Goal: Task Accomplishment & Management: Manage account settings

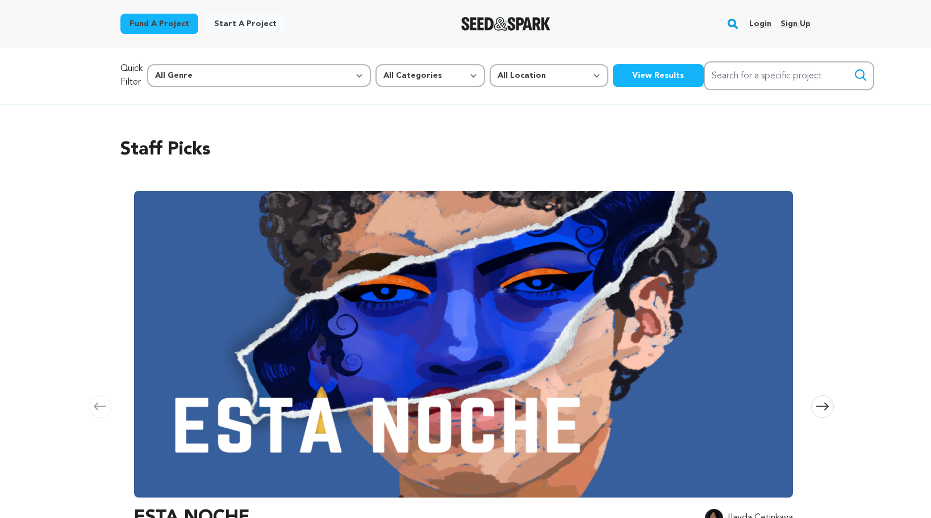
click at [759, 20] on link "Login" at bounding box center [760, 24] width 22 height 18
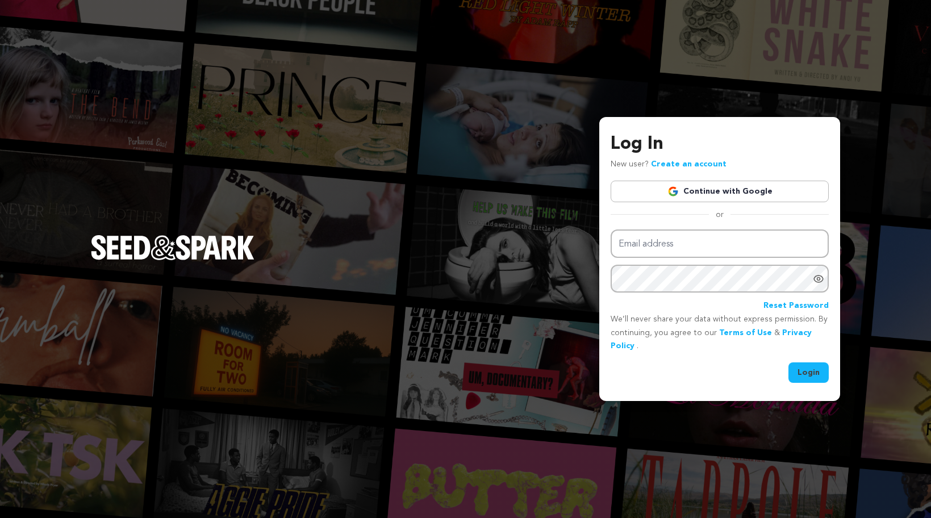
click at [730, 183] on link "Continue with Google" at bounding box center [720, 192] width 218 height 22
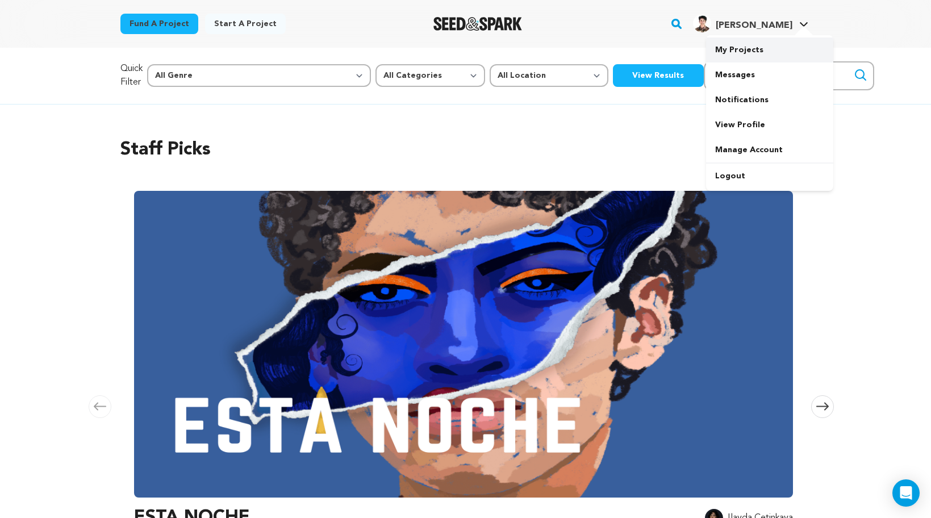
click at [749, 44] on link "My Projects" at bounding box center [769, 49] width 127 height 25
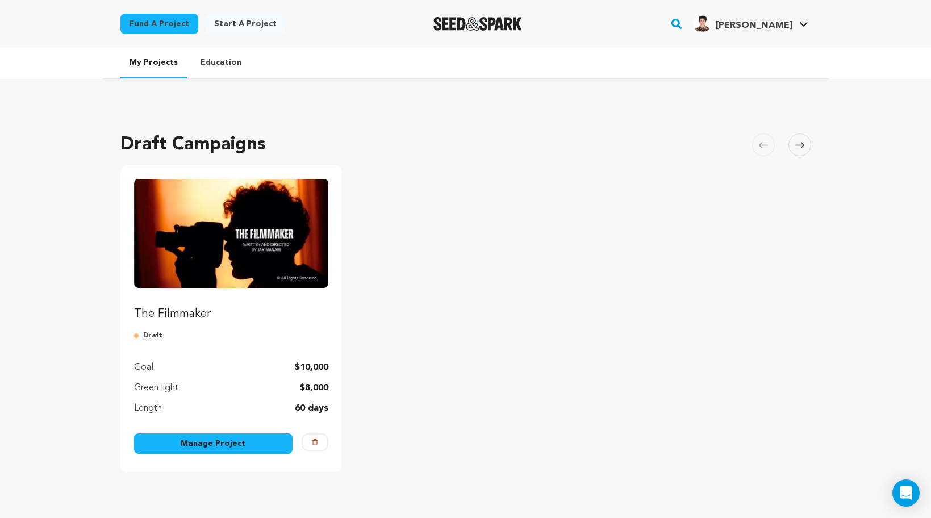
click at [231, 436] on link "Manage Project" at bounding box center [213, 443] width 159 height 20
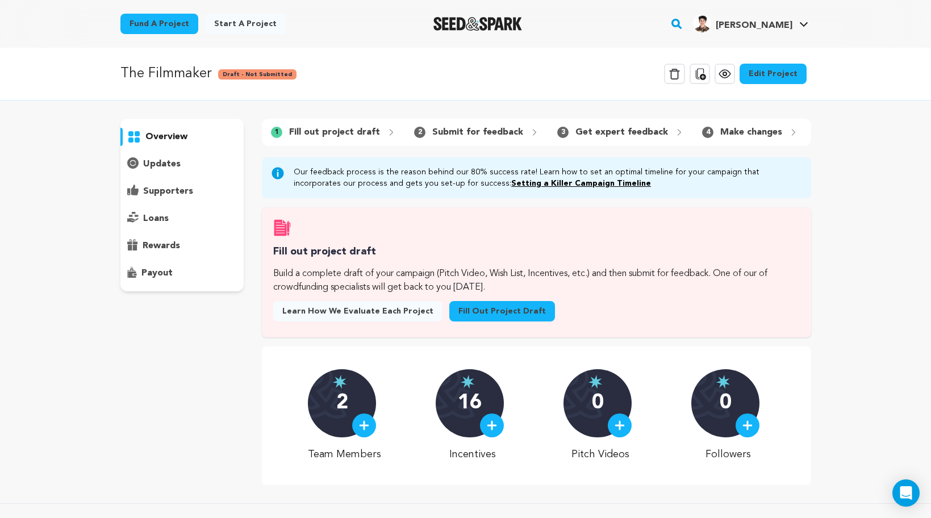
click at [757, 80] on link "Edit Project" at bounding box center [773, 74] width 67 height 20
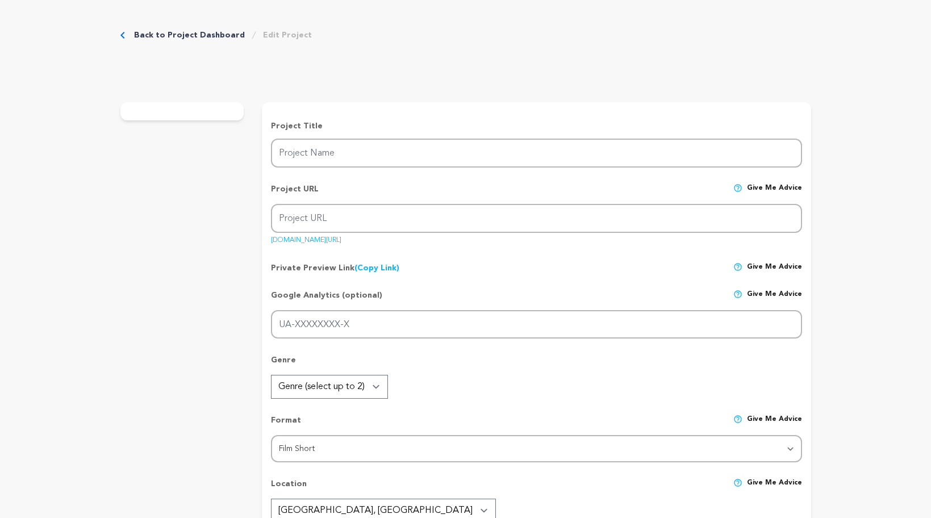
type input "The Filmmaker"
type input "the-filmmaker-film"
type input "Nobody Cares Unless You Go Viral"
type textarea "The Filmmaker explores the struggles, resilience, compromises, passion, and sac…"
type textarea "By undertaking the production of "The Filmmaker," I chose Pasolini's route: thi…"
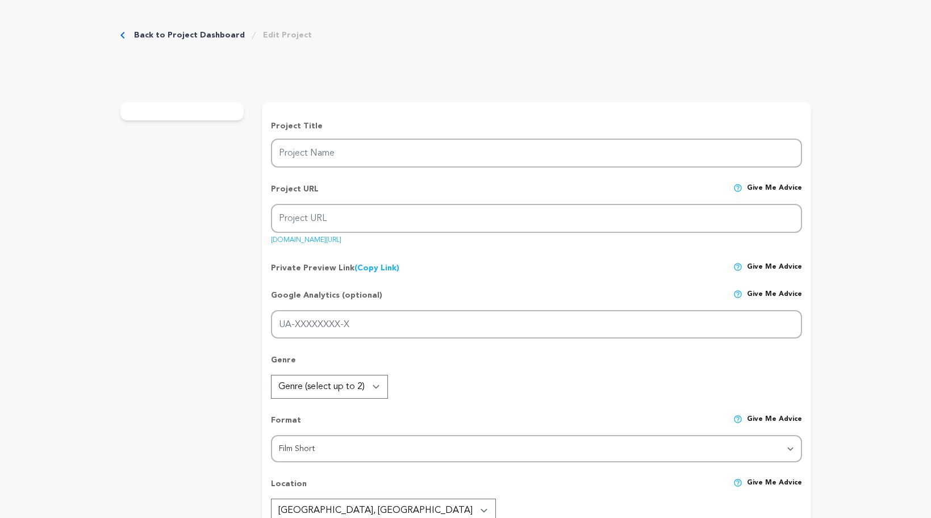
type textarea "I wrote this film in August 2023, but had to delay production due to lack of fu…"
radio input "true"
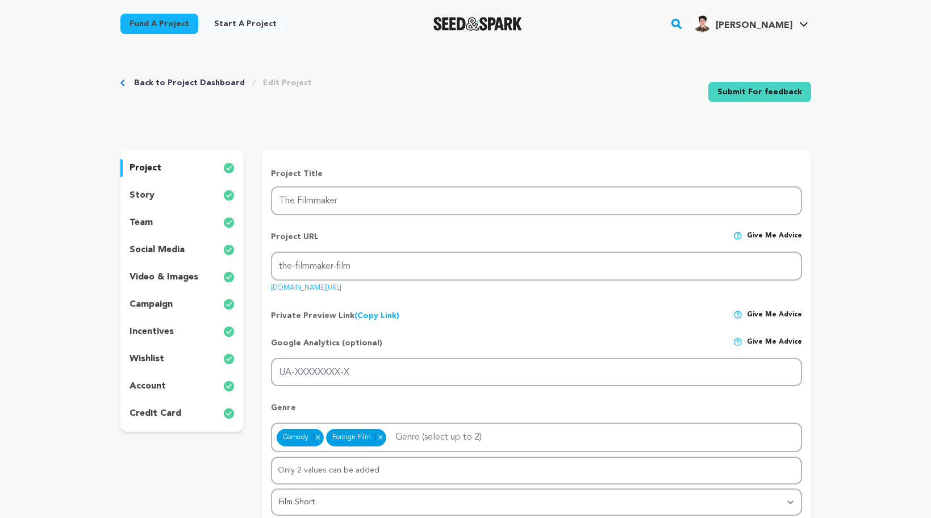
click at [158, 214] on div "team" at bounding box center [182, 223] width 124 height 18
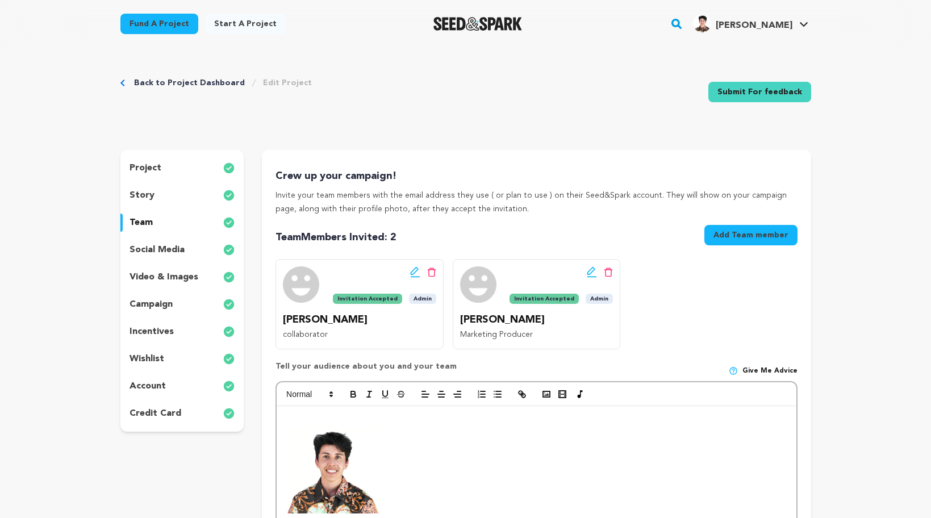
click at [735, 242] on button "Add Team member" at bounding box center [750, 235] width 93 height 20
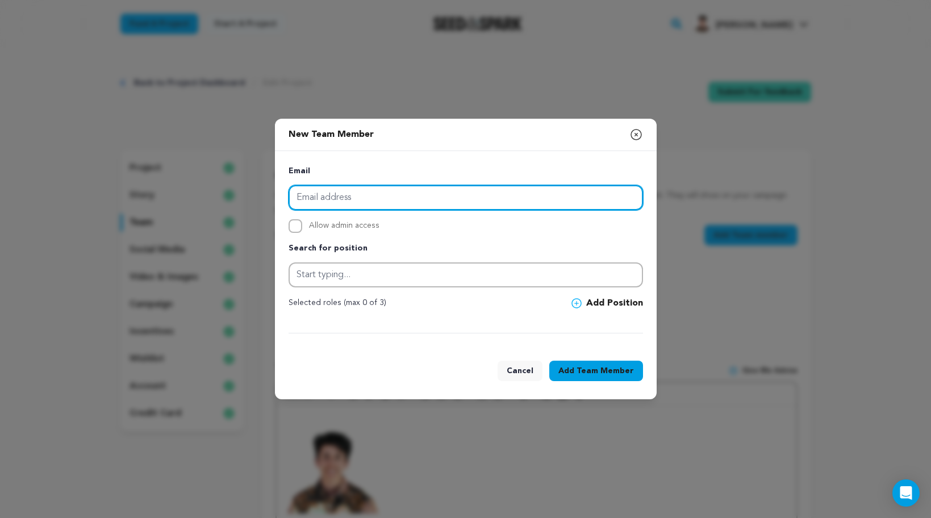
click at [437, 206] on input "email" at bounding box center [466, 197] width 354 height 25
paste input "[EMAIL_ADDRESS][DOMAIN_NAME]"
type input "[EMAIL_ADDRESS][DOMAIN_NAME]"
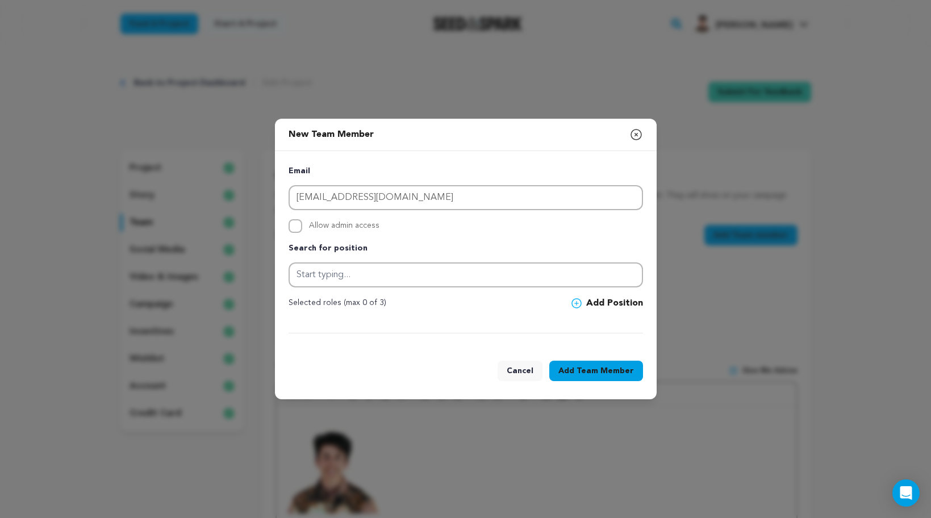
drag, startPoint x: 330, startPoint y: 293, endPoint x: 338, endPoint y: 281, distance: 13.9
click at [330, 293] on div "Email dejanjelaca@yahoo.com Allow admin access Search for position Selected rol…" at bounding box center [466, 249] width 354 height 169
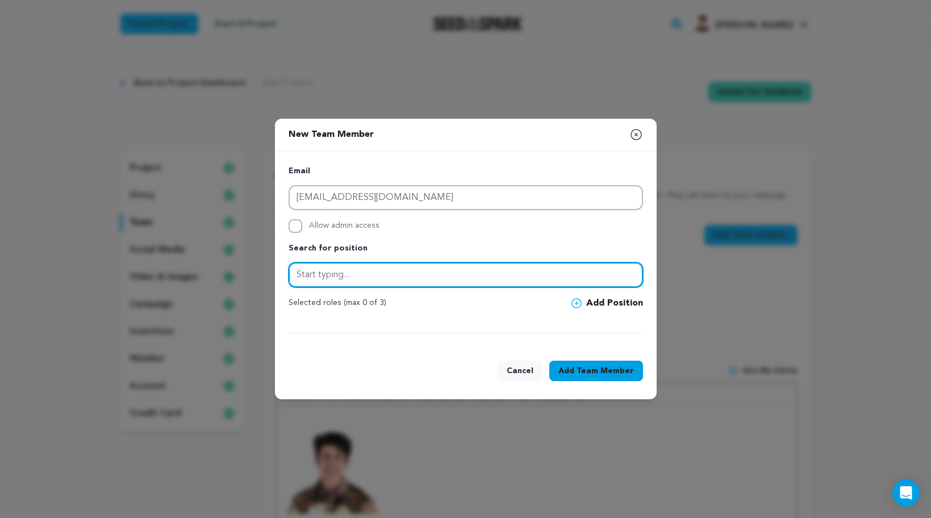
click at [339, 281] on input "text" at bounding box center [466, 274] width 354 height 25
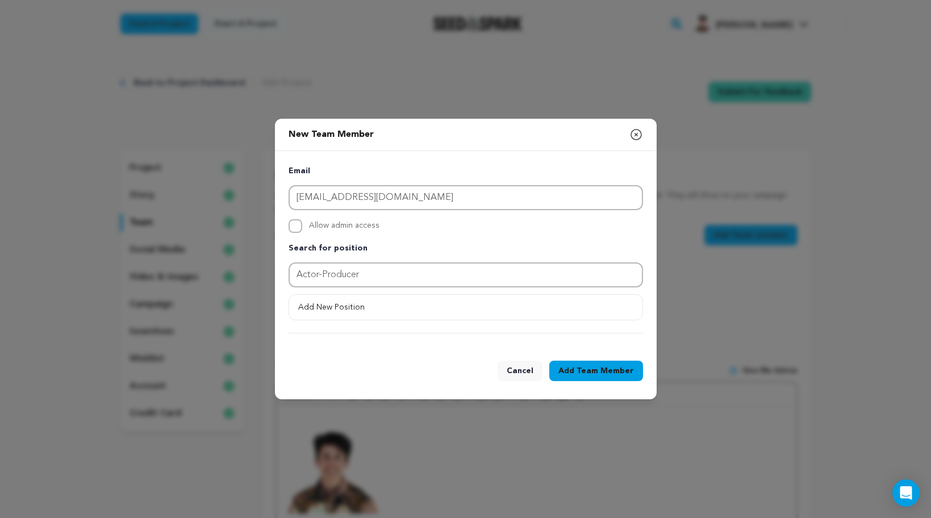
click at [570, 369] on button "Add Team Member" at bounding box center [596, 371] width 94 height 20
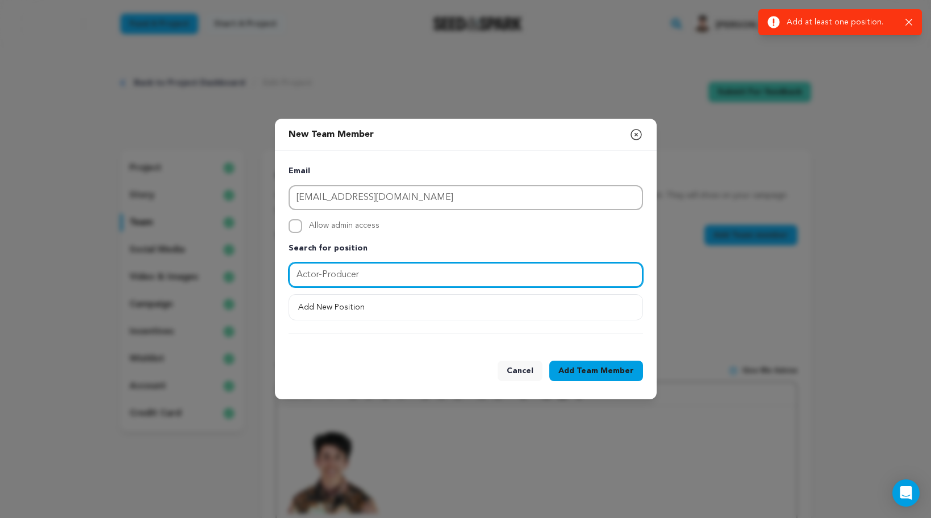
click at [402, 278] on input "Actor-Producer" at bounding box center [466, 274] width 354 height 25
drag, startPoint x: 320, startPoint y: 275, endPoint x: 395, endPoint y: 281, distance: 75.8
click at [395, 281] on input "Actor-Producer" at bounding box center [466, 274] width 354 height 25
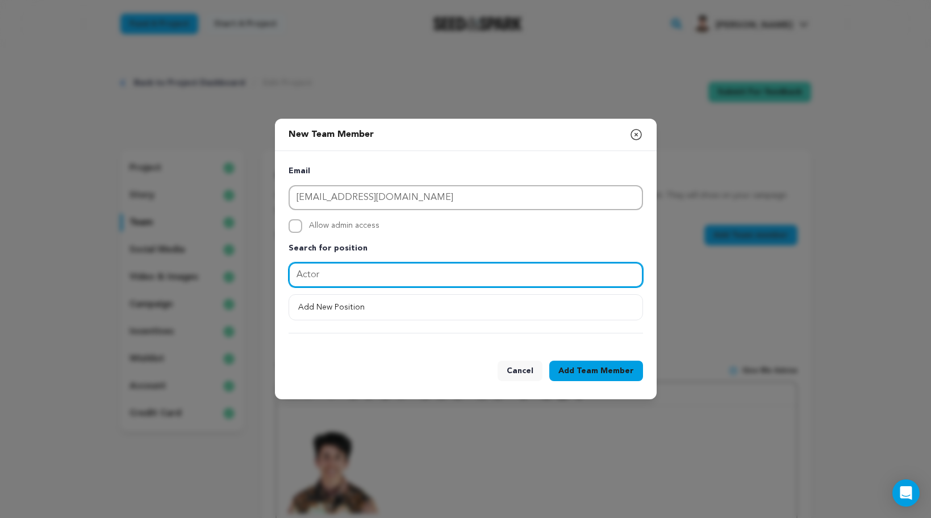
type input "Actor"
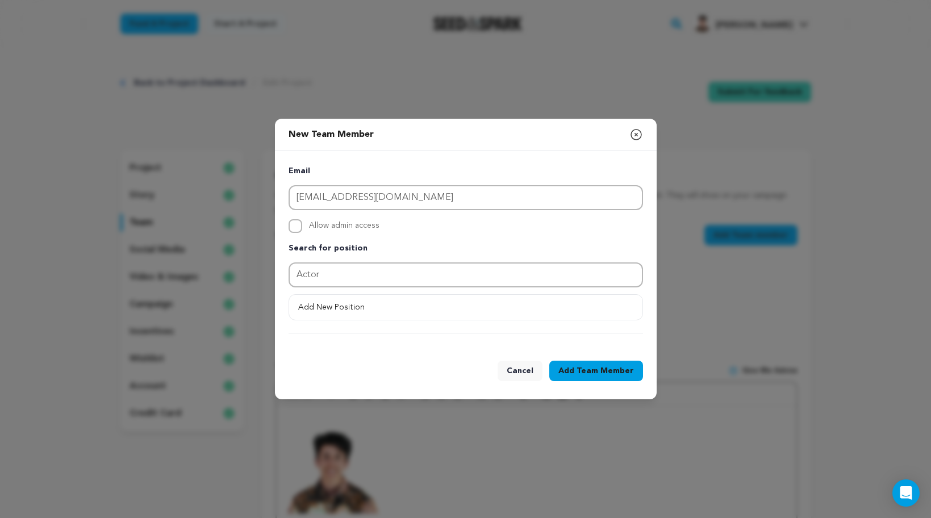
drag, startPoint x: 403, startPoint y: 350, endPoint x: 403, endPoint y: 344, distance: 6.8
click at [403, 350] on div "Cancel Add Team Member" at bounding box center [466, 373] width 382 height 52
click at [381, 305] on button "Add New Position" at bounding box center [465, 307] width 353 height 20
click at [593, 377] on button "Add Team Member" at bounding box center [596, 371] width 94 height 20
drag, startPoint x: 599, startPoint y: 383, endPoint x: 603, endPoint y: 369, distance: 14.7
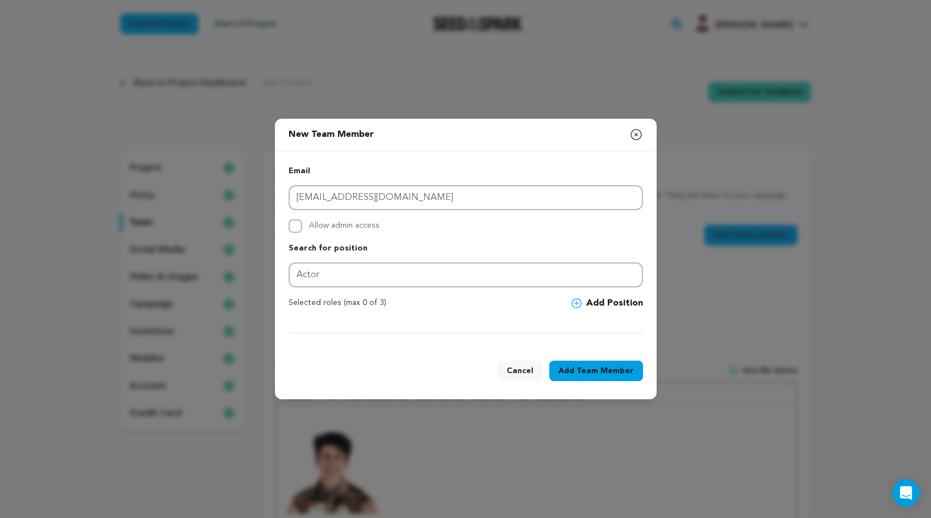
click at [599, 383] on div "Add Team Member" at bounding box center [596, 373] width 94 height 25
click at [603, 369] on span "Team Member" at bounding box center [605, 370] width 57 height 11
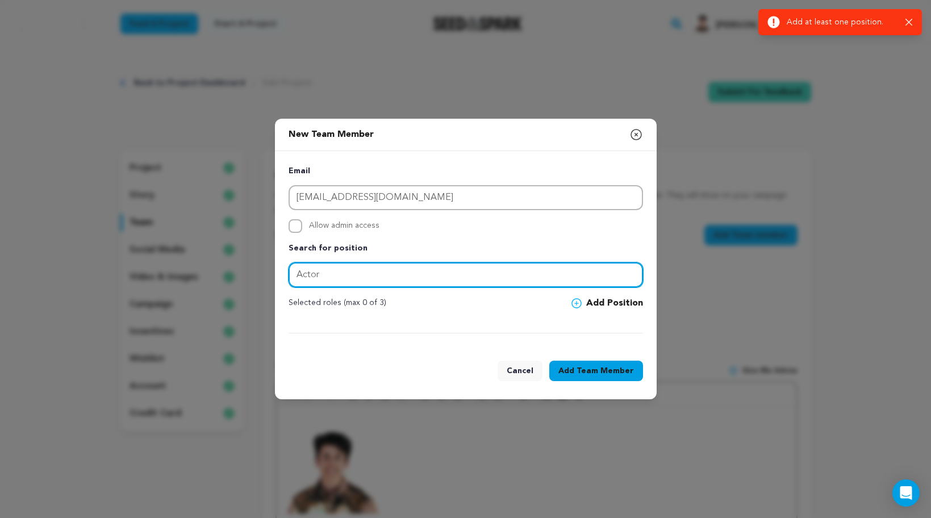
click at [453, 272] on input "Actor" at bounding box center [466, 274] width 354 height 25
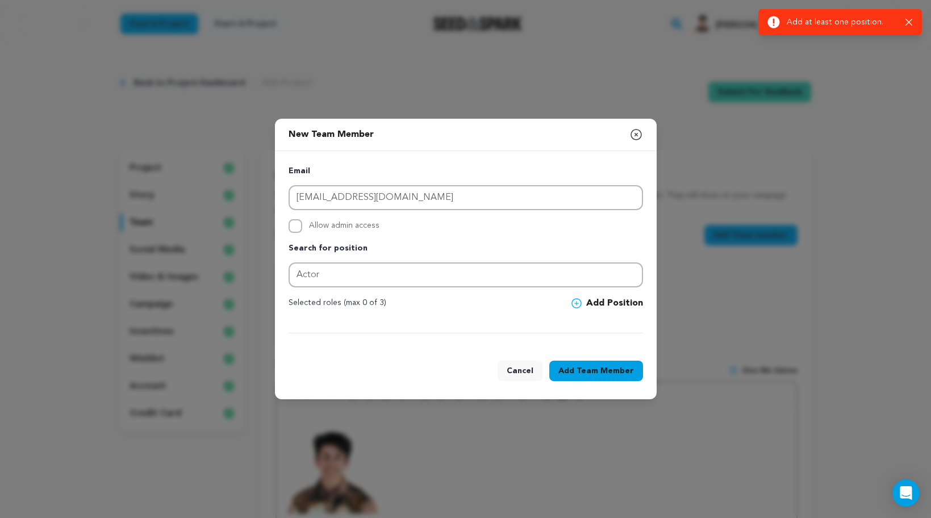
click at [620, 299] on button "Add Position" at bounding box center [607, 304] width 72 height 14
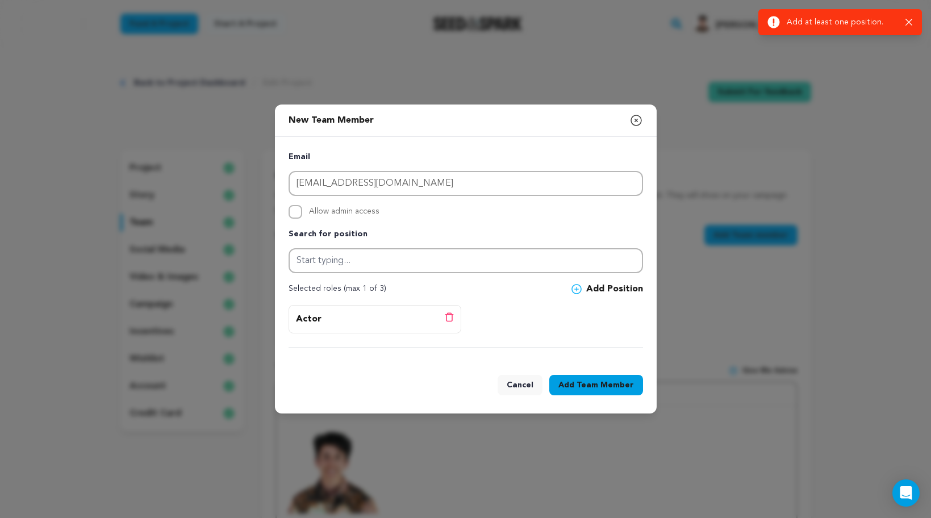
click at [600, 384] on span "Team Member" at bounding box center [605, 384] width 57 height 11
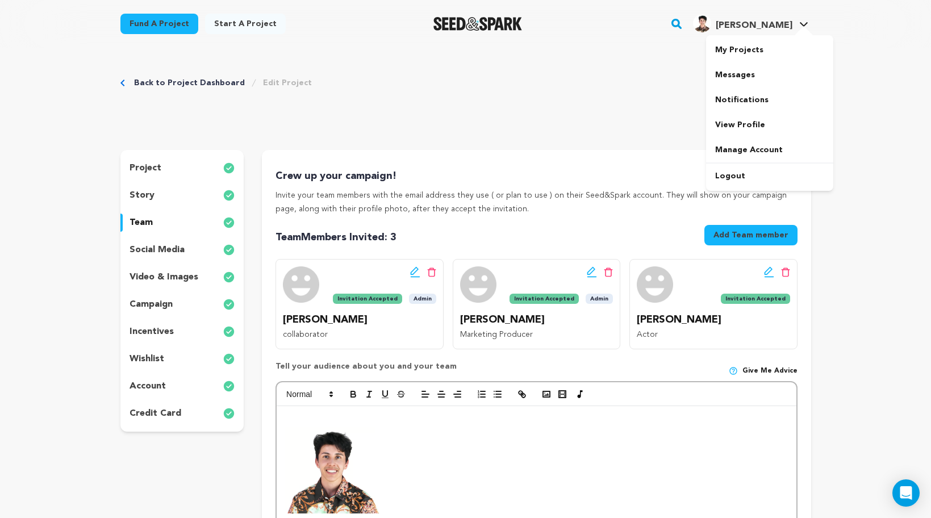
click at [791, 28] on span "[PERSON_NAME]" at bounding box center [754, 25] width 77 height 9
click at [775, 28] on span "[PERSON_NAME]" at bounding box center [754, 25] width 77 height 9
click at [776, 30] on h4 "[PERSON_NAME]" at bounding box center [754, 26] width 77 height 14
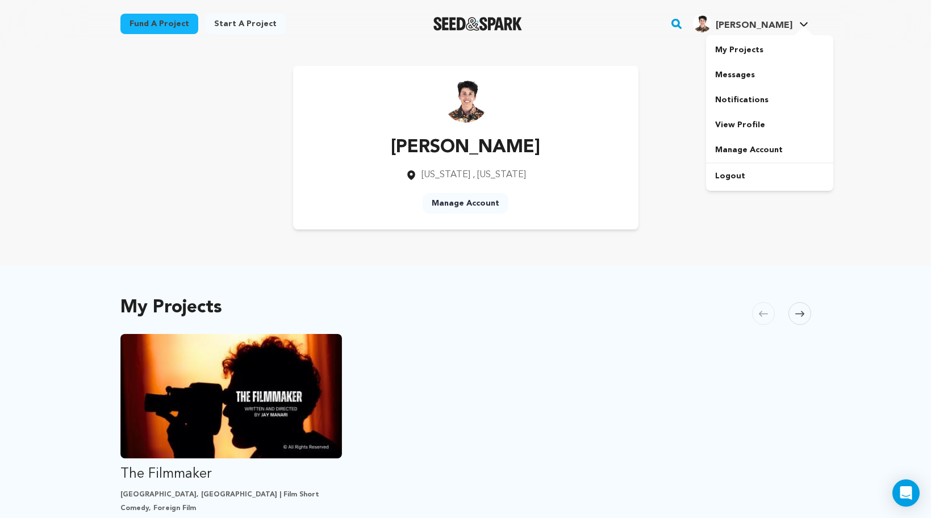
click at [750, 35] on div "My Projects Messages Notifications View Profile Manage Account Logout" at bounding box center [769, 113] width 127 height 156
click at [506, 370] on ul "The Filmmaker Toronto, Canada | Film Short Comedy, Foreign Film Nobody Cares Un…" at bounding box center [465, 476] width 691 height 284
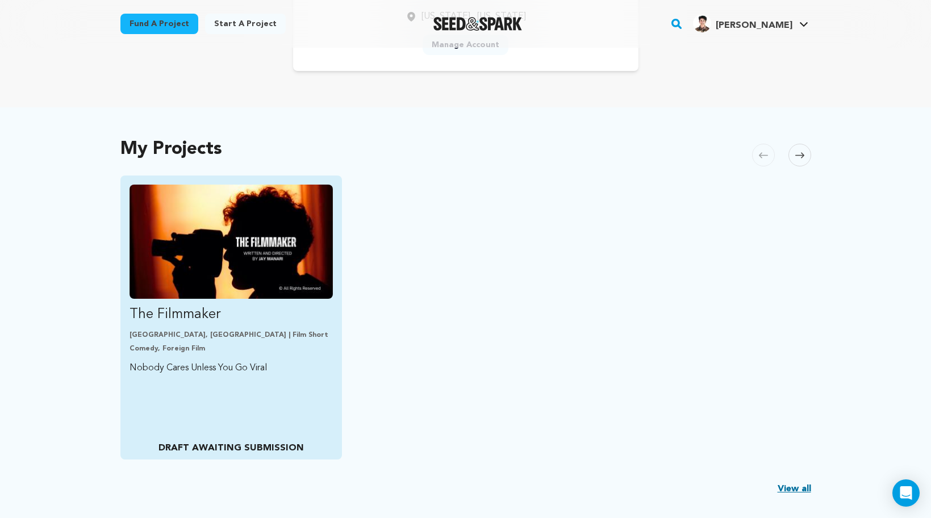
scroll to position [159, 0]
click at [240, 248] on img "Fund The Filmmaker" at bounding box center [232, 241] width 204 height 114
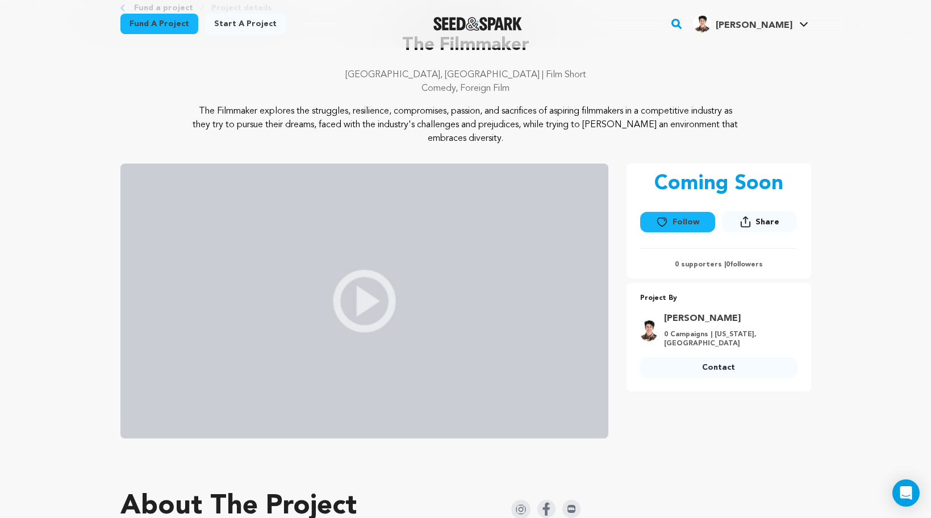
drag, startPoint x: 554, startPoint y: 133, endPoint x: 579, endPoint y: 126, distance: 25.4
click at [554, 133] on p "The Filmmaker explores the struggles, resilience, compromises, passion, and sac…" at bounding box center [465, 125] width 553 height 41
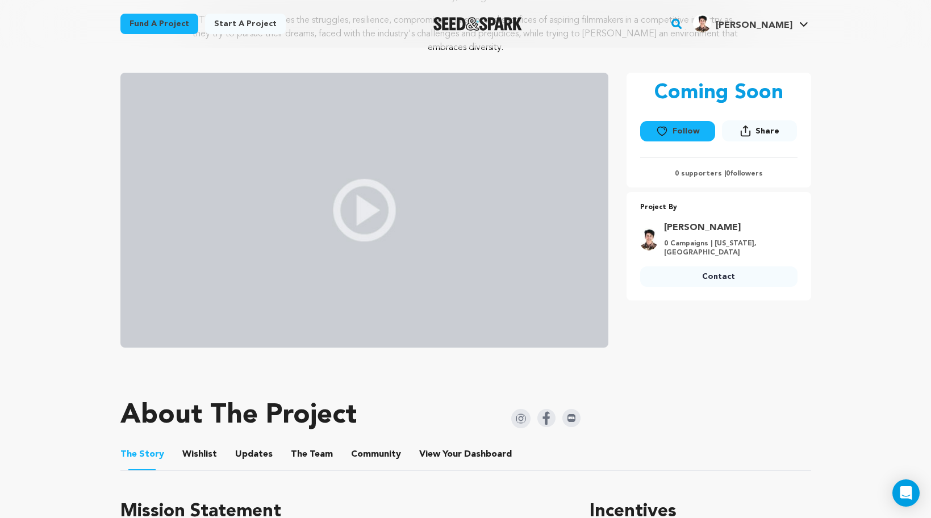
click at [373, 218] on img at bounding box center [364, 210] width 488 height 275
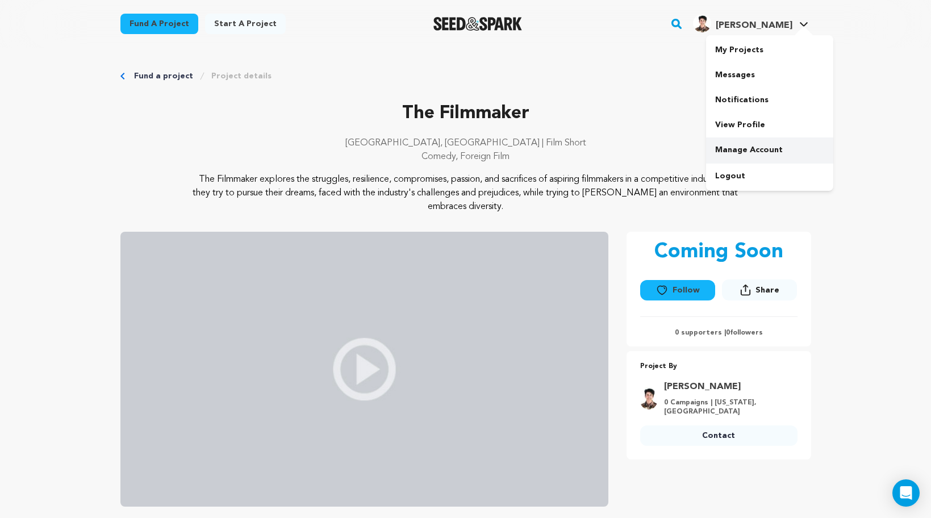
click at [754, 154] on link "Manage Account" at bounding box center [769, 149] width 127 height 25
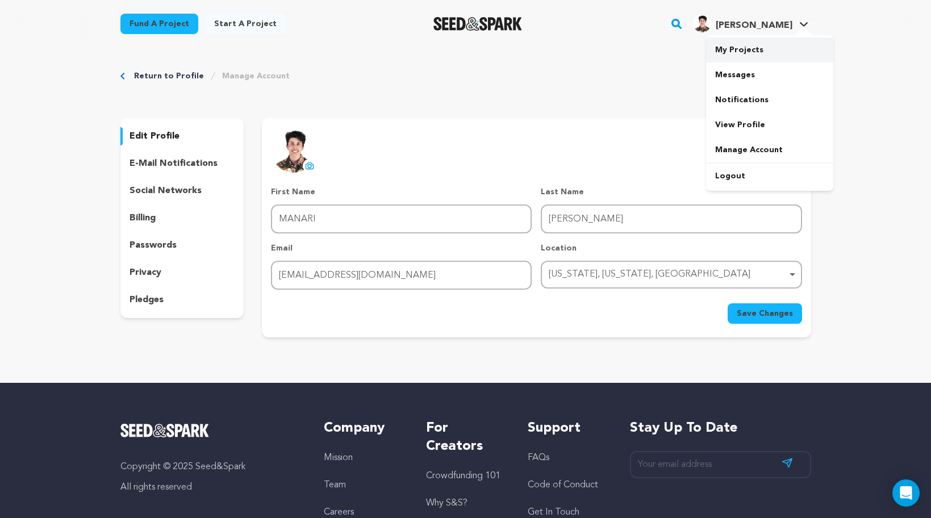
click at [758, 47] on link "My Projects" at bounding box center [769, 49] width 127 height 25
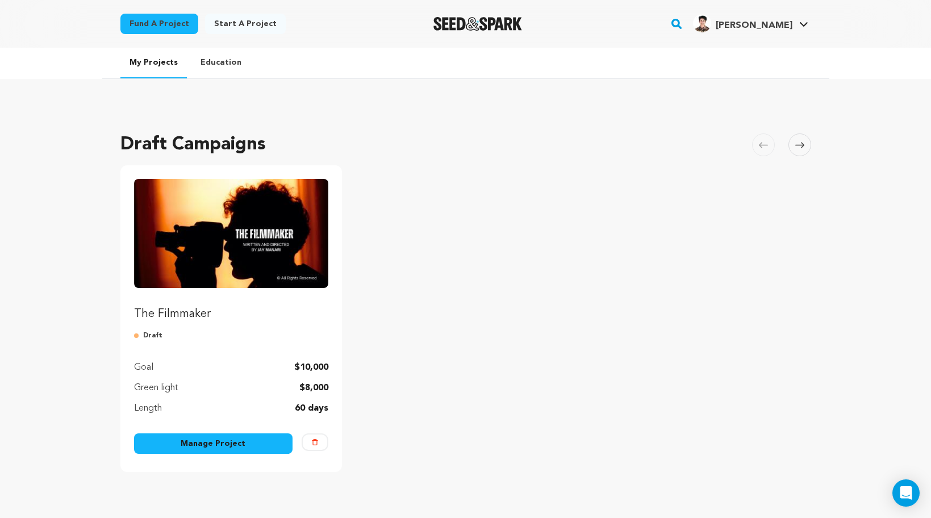
click at [241, 442] on link "Manage Project" at bounding box center [213, 443] width 159 height 20
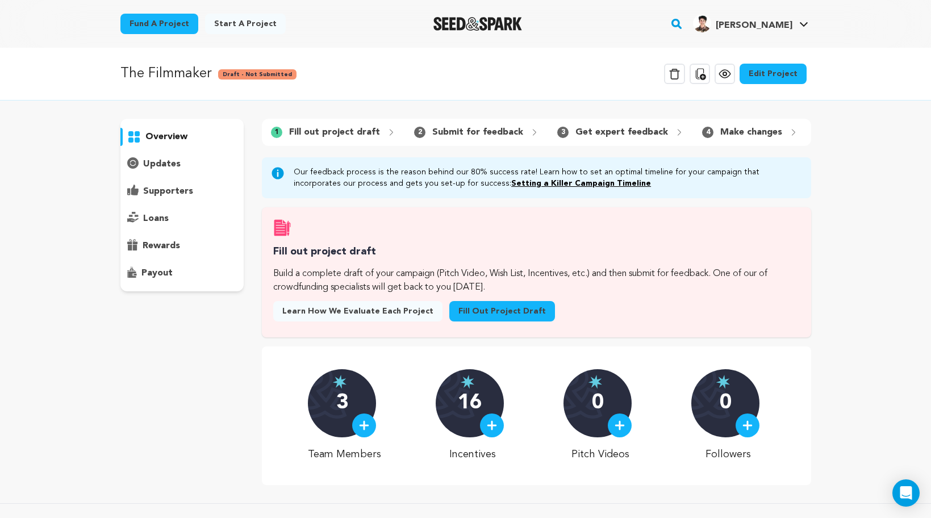
click at [773, 77] on link "Edit Project" at bounding box center [773, 74] width 67 height 20
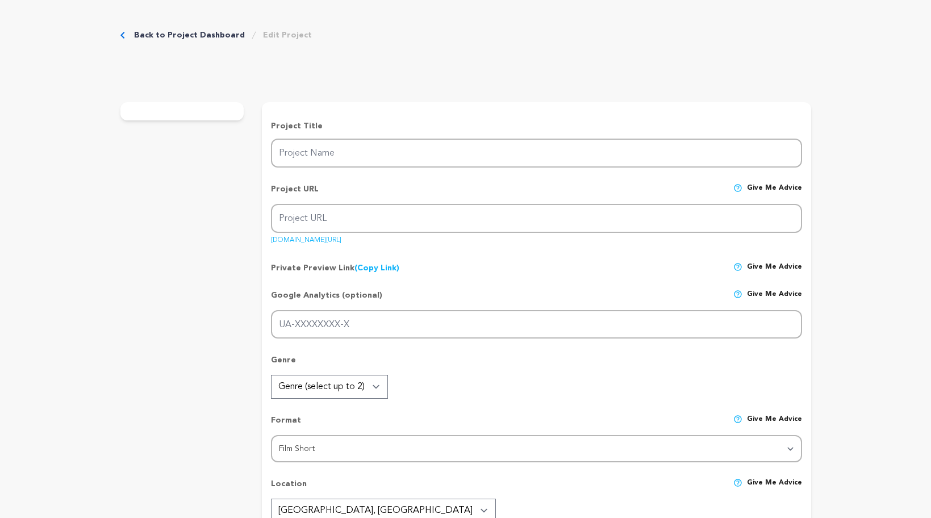
type input "The Filmmaker"
type input "the-filmmaker-film"
type input "Nobody Cares Unless You Go Viral"
type textarea "The Filmmaker explores the struggles, resilience, compromises, passion, and sac…"
type textarea "By undertaking the production of "The Filmmaker," I chose [PERSON_NAME] route: …"
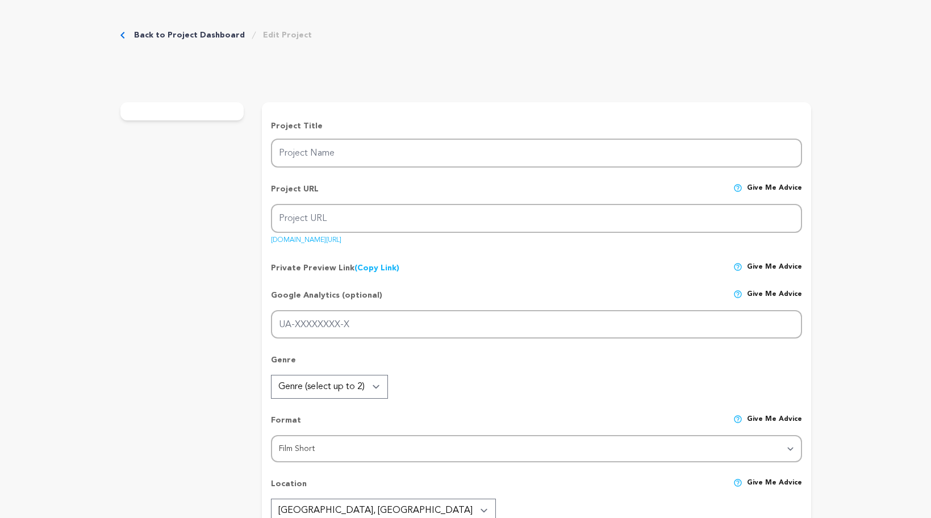
type textarea "I wrote this film in [DATE], but had to delay production due to lack of funding…"
radio input "true"
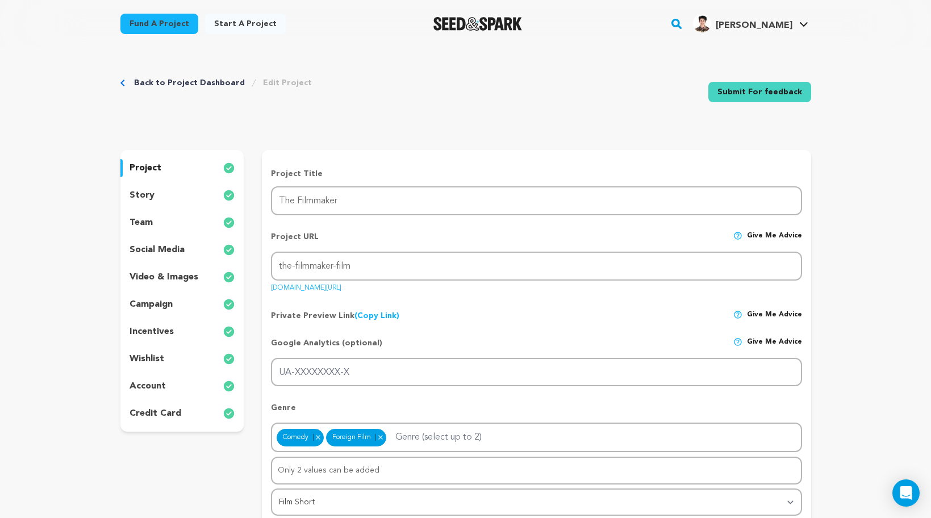
scroll to position [2, 0]
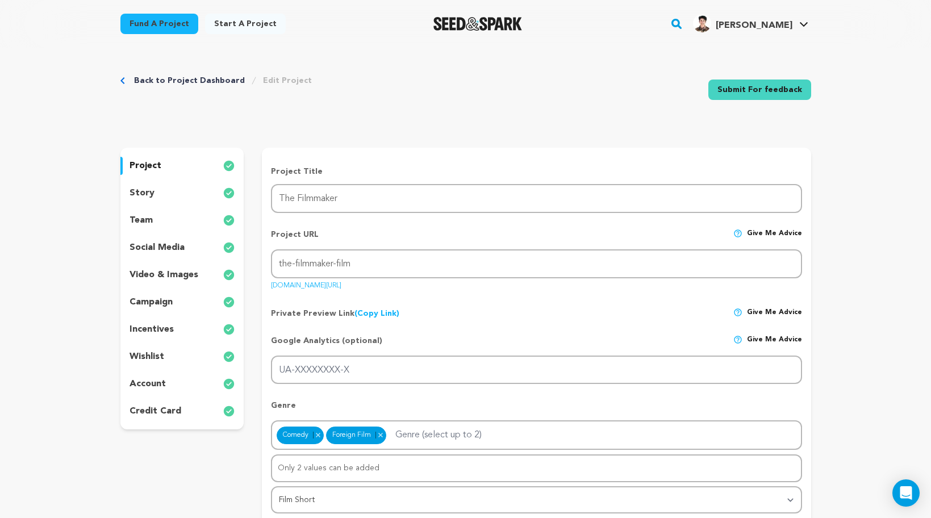
click at [145, 218] on p "team" at bounding box center [141, 221] width 23 height 14
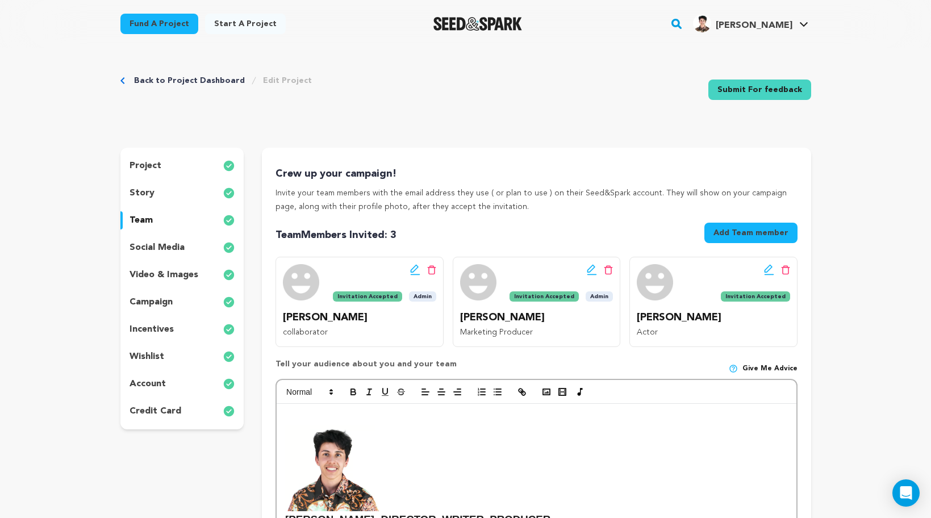
click at [765, 269] on icon at bounding box center [768, 269] width 8 height 8
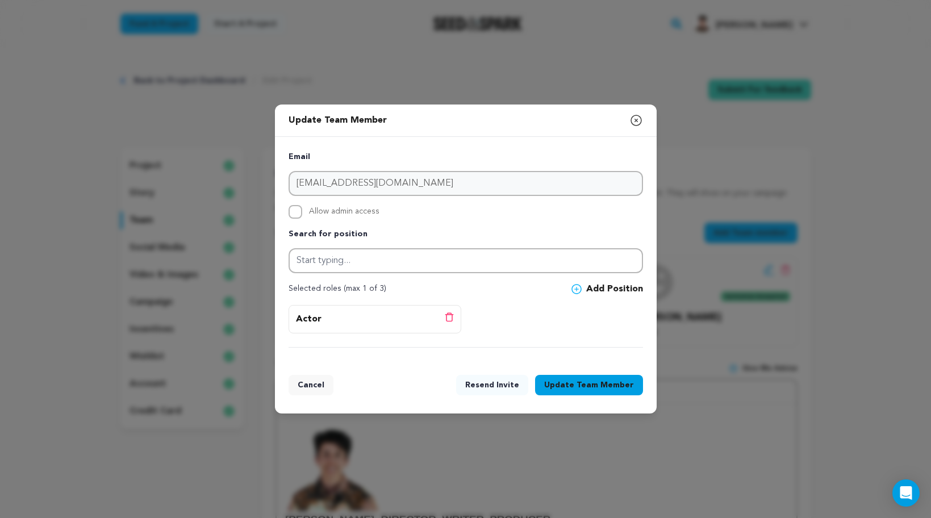
click at [340, 212] on span "Allow admin access" at bounding box center [344, 212] width 70 height 14
click at [302, 212] on input "Allow admin access" at bounding box center [296, 212] width 14 height 14
checkbox input "true"
click at [602, 381] on span "Team Member" at bounding box center [605, 384] width 57 height 11
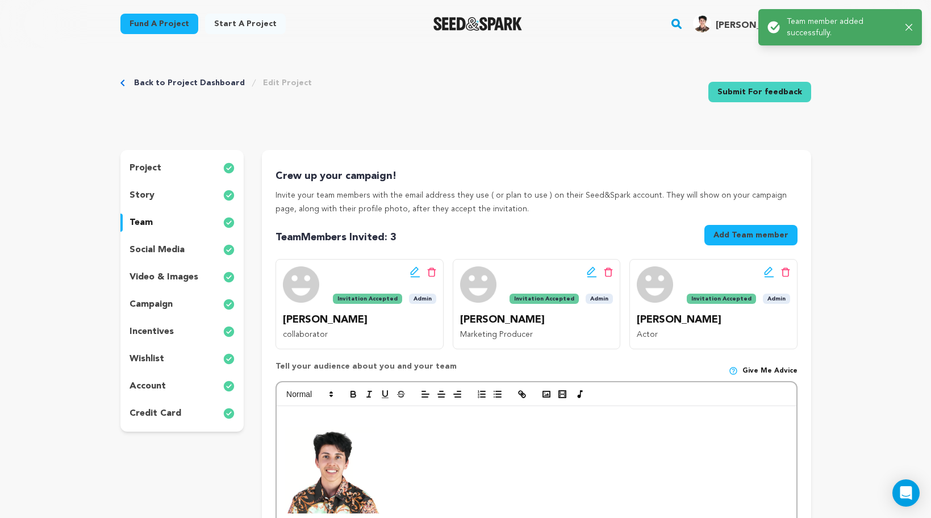
click at [910, 24] on icon "button" at bounding box center [908, 27] width 7 height 7
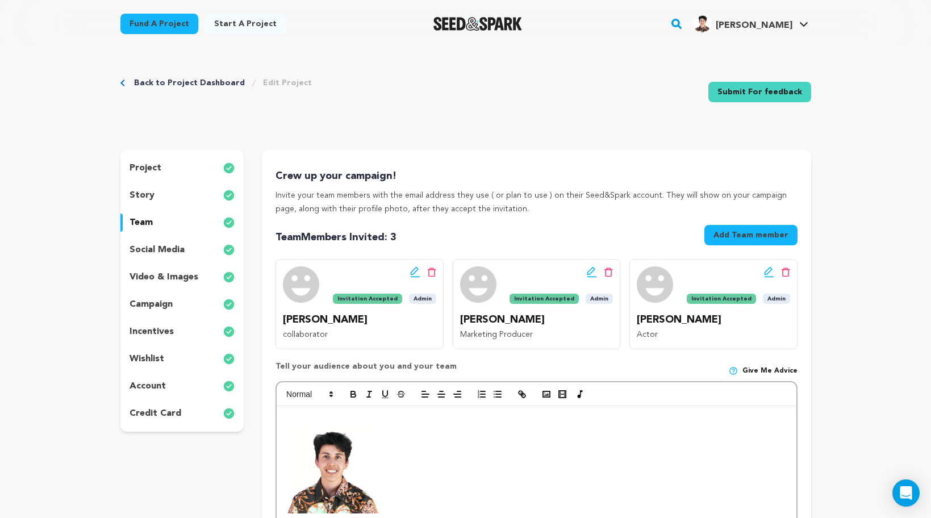
scroll to position [23, 0]
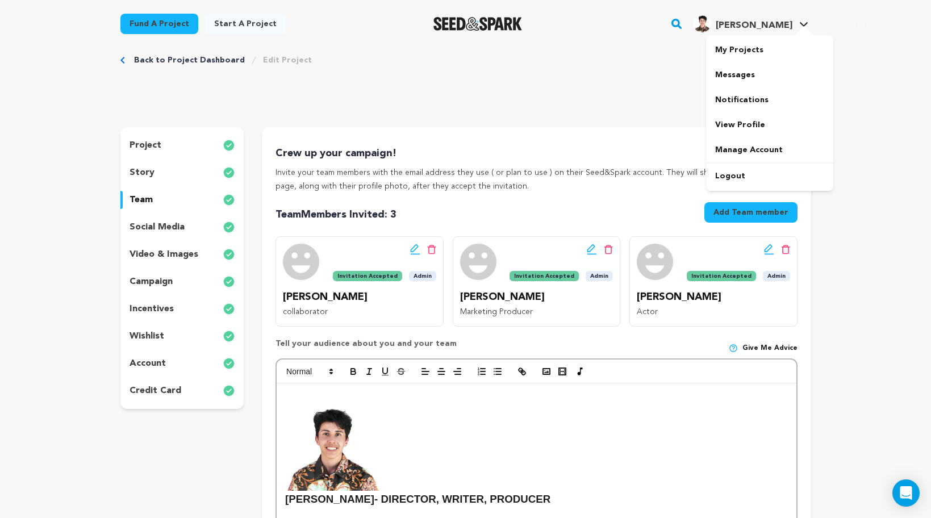
click at [762, 31] on h4 "[PERSON_NAME]" at bounding box center [754, 26] width 77 height 14
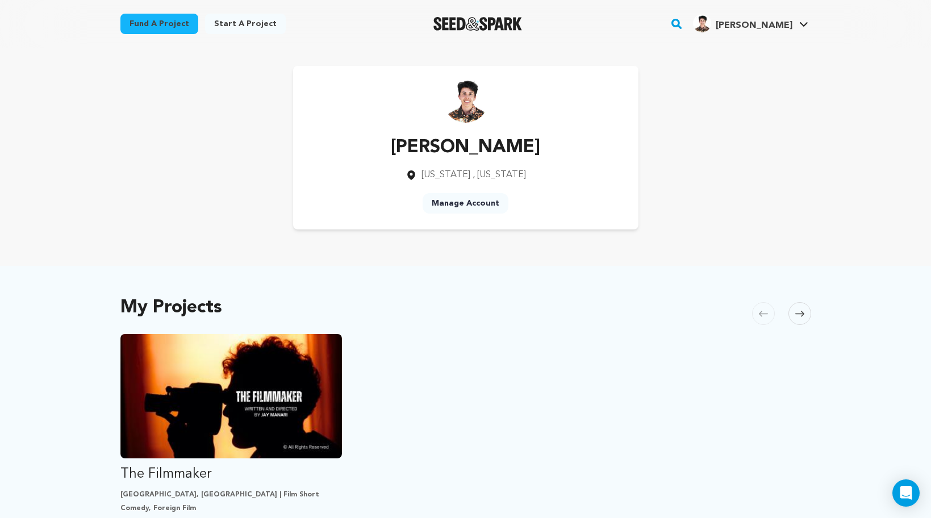
click at [498, 380] on ul "The Filmmaker Toronto, Canada | Film Short Comedy, Foreign Film Nobody Cares Un…" at bounding box center [465, 476] width 691 height 284
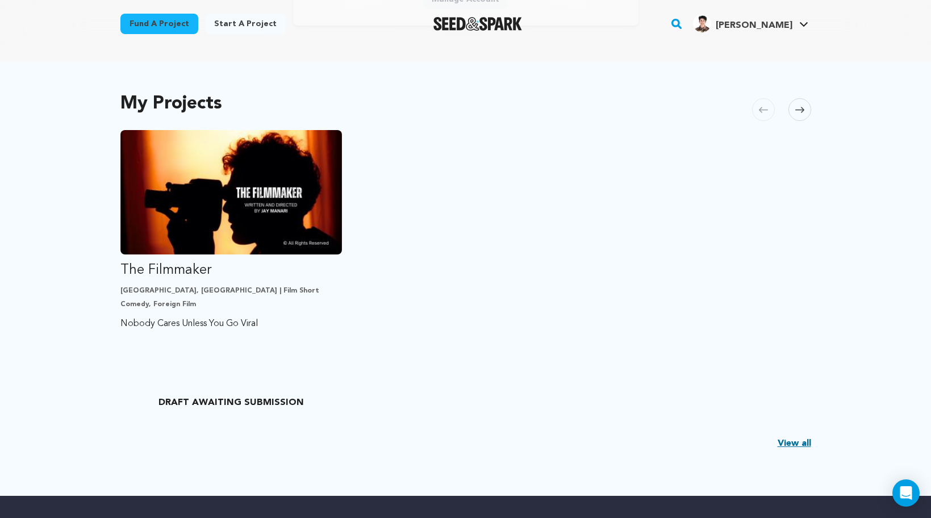
scroll to position [204, 0]
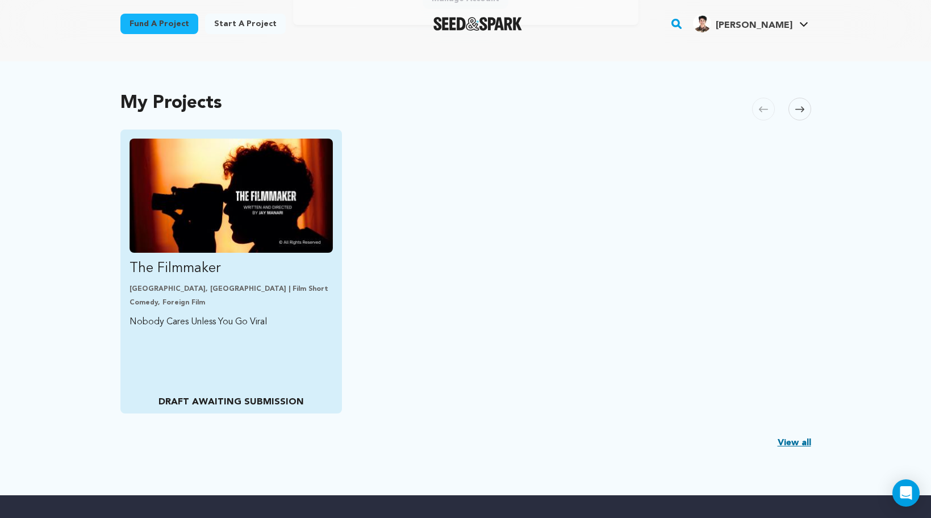
click at [230, 237] on img "Fund The Filmmaker" at bounding box center [232, 196] width 204 height 114
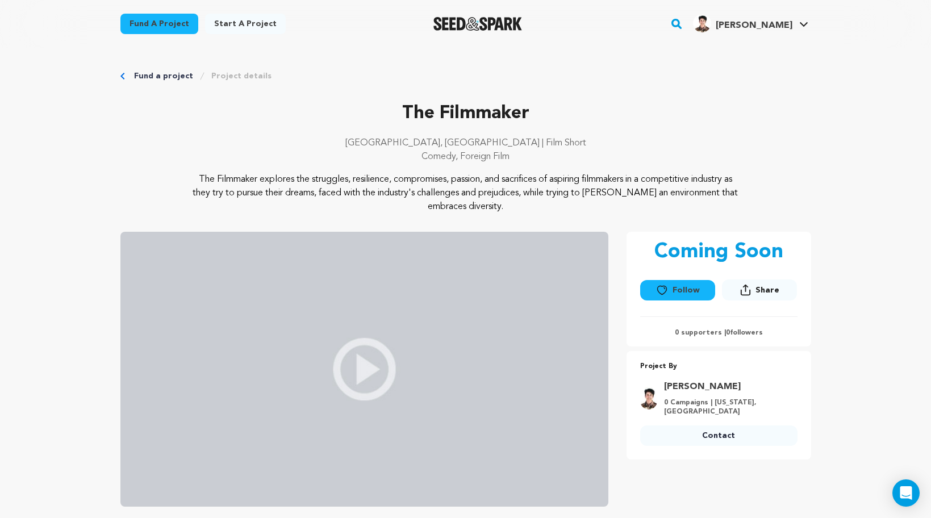
click at [130, 77] on div "Fund a project Project details" at bounding box center [465, 75] width 691 height 11
click at [122, 77] on icon "Breadcrumb" at bounding box center [122, 76] width 5 height 7
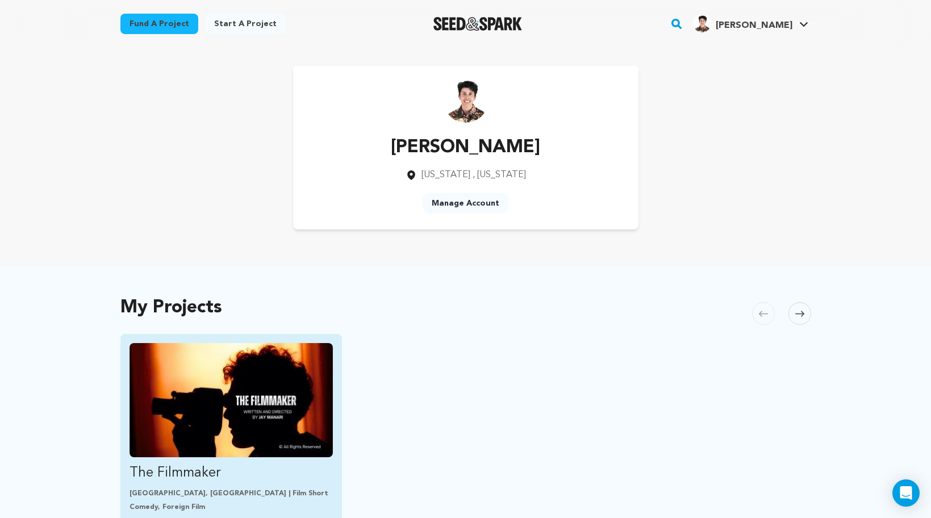
scroll to position [204, 0]
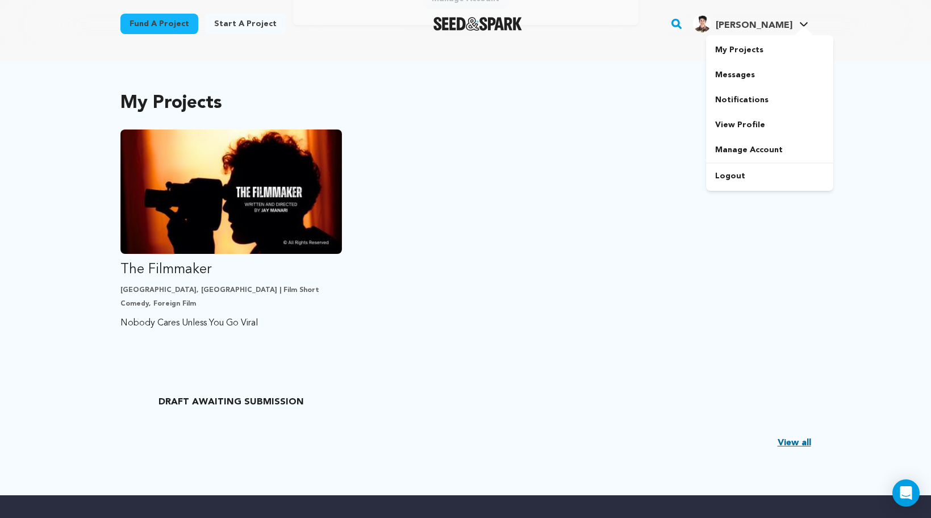
click at [787, 24] on span "[PERSON_NAME]" at bounding box center [754, 25] width 77 height 9
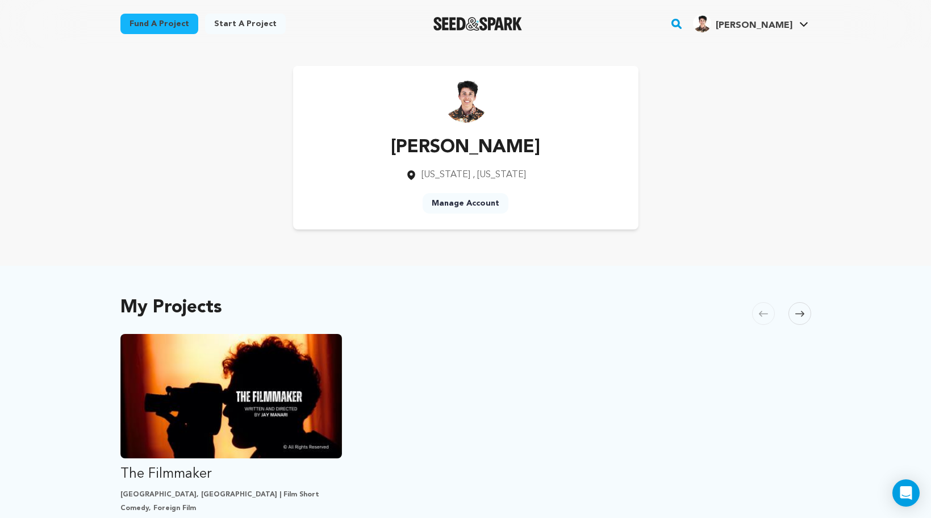
click at [413, 320] on div "My Projects [GEOGRAPHIC_DATA] Skip to previous slide page [GEOGRAPHIC_DATA] The…" at bounding box center [465, 483] width 691 height 389
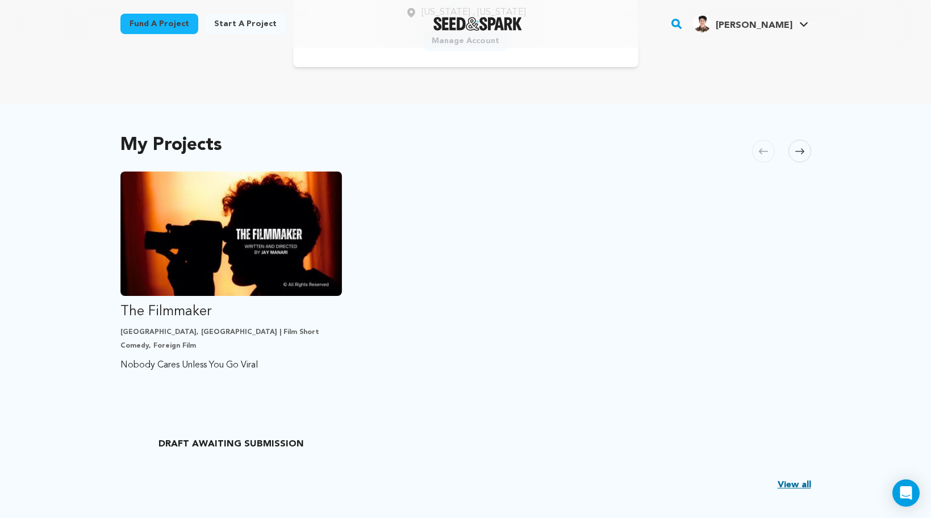
scroll to position [182, 0]
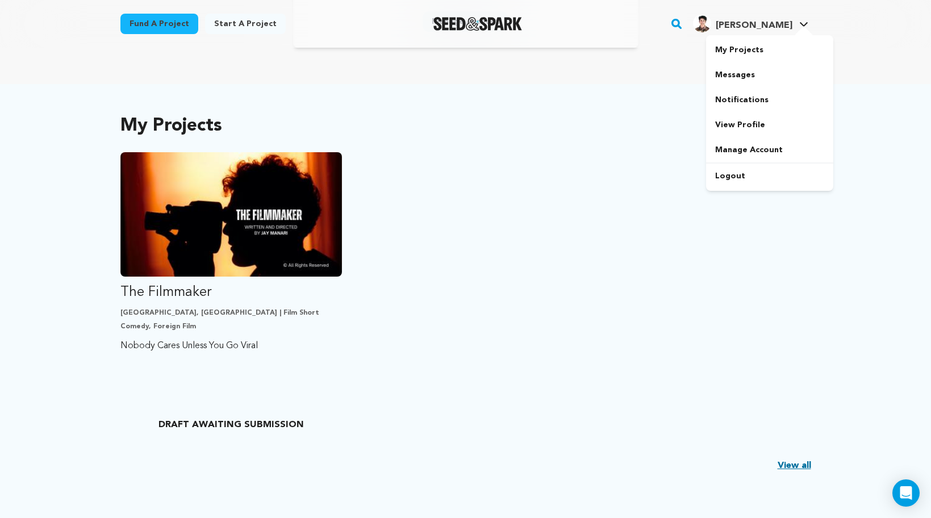
click at [748, 19] on h4 "[PERSON_NAME]" at bounding box center [754, 26] width 77 height 14
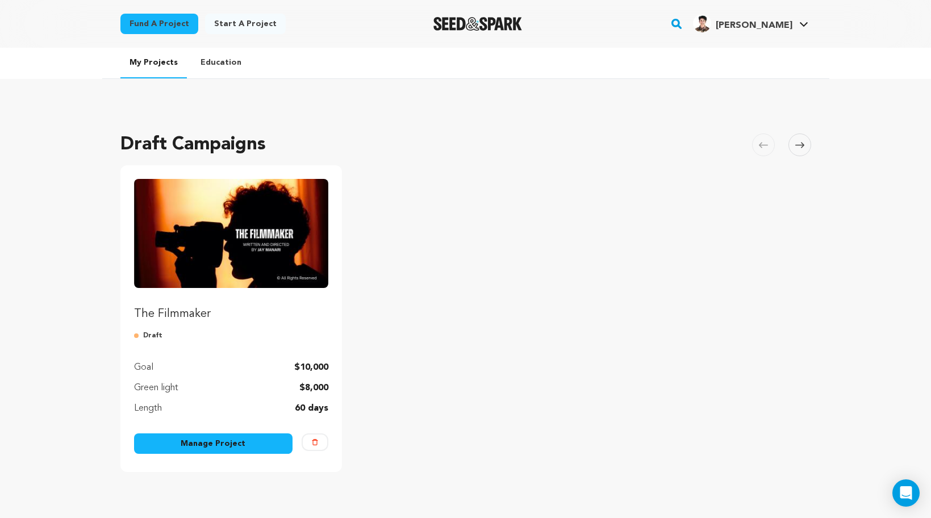
click at [221, 444] on link "Manage Project" at bounding box center [213, 443] width 159 height 20
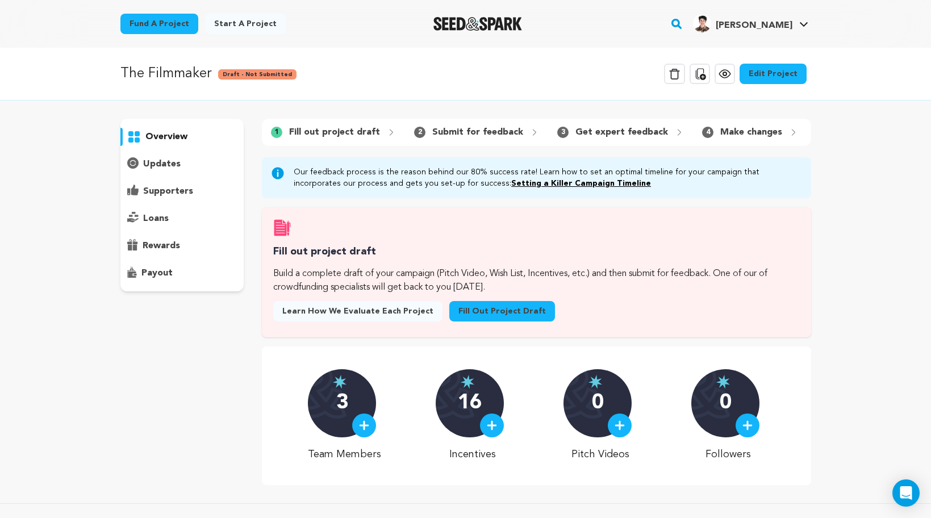
click at [780, 73] on link "Edit Project" at bounding box center [773, 74] width 67 height 20
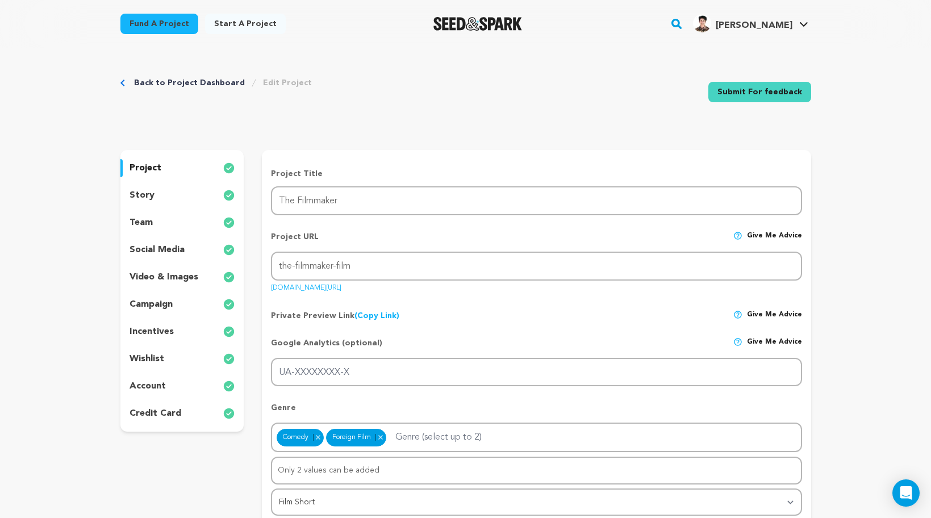
click at [183, 384] on div "account" at bounding box center [182, 386] width 124 height 18
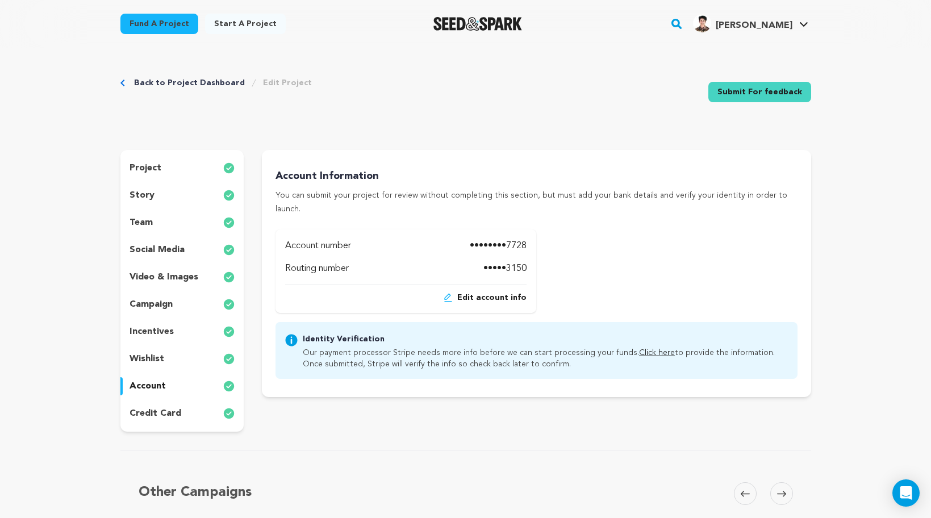
click at [173, 415] on p "credit card" at bounding box center [156, 414] width 52 height 14
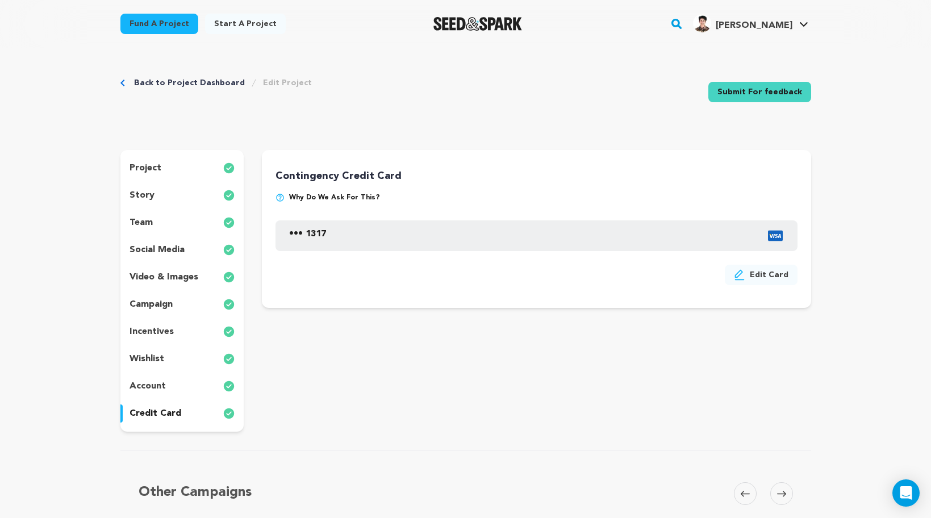
click at [177, 387] on div "account" at bounding box center [182, 386] width 124 height 18
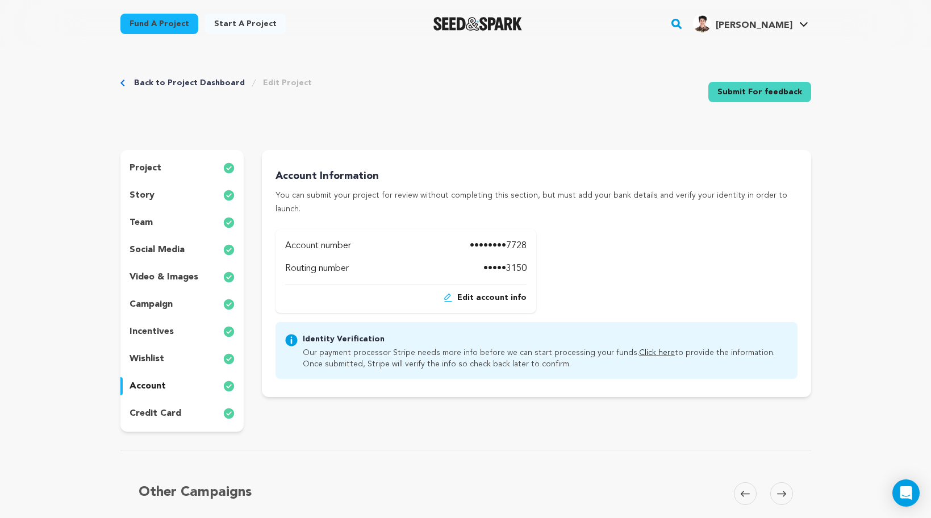
scroll to position [5, 0]
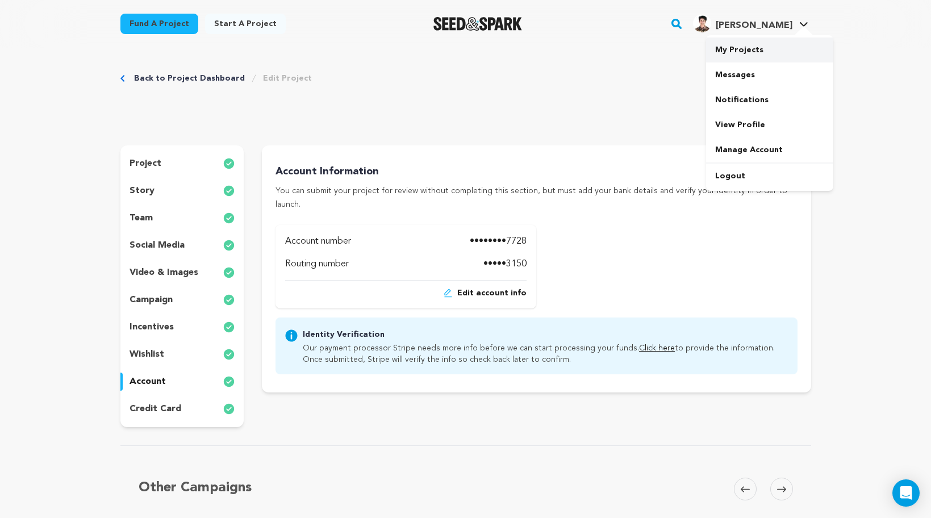
click at [759, 41] on link "My Projects" at bounding box center [769, 49] width 127 height 25
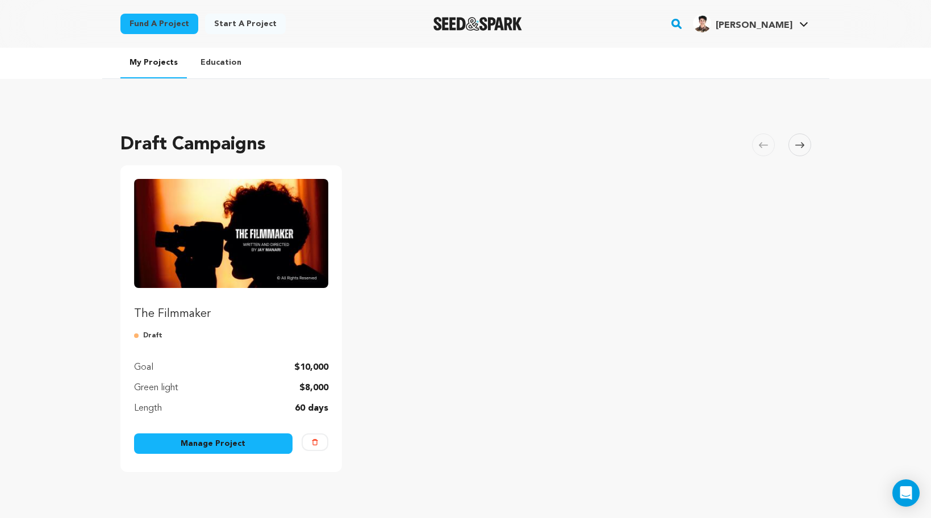
click at [229, 443] on link "Manage Project" at bounding box center [213, 443] width 159 height 20
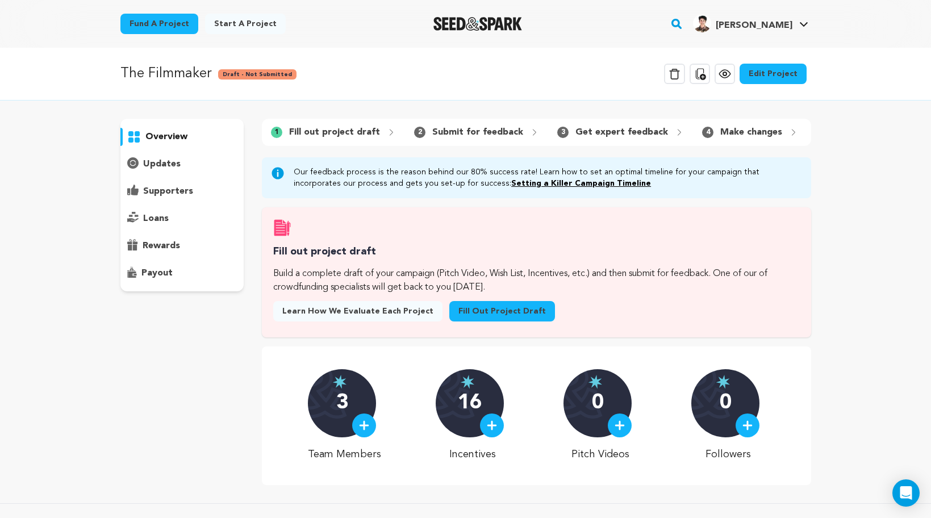
click at [769, 80] on link "Edit Project" at bounding box center [773, 74] width 67 height 20
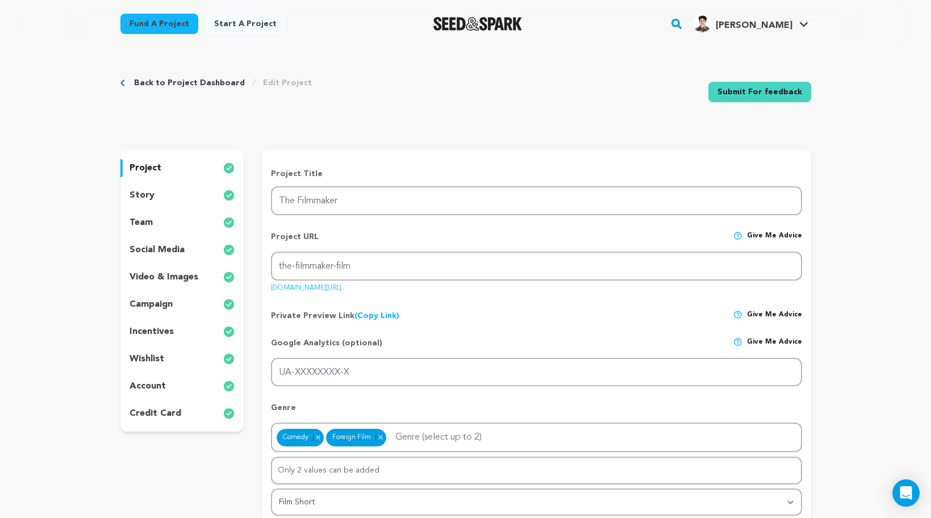
click at [152, 391] on p "account" at bounding box center [148, 386] width 36 height 14
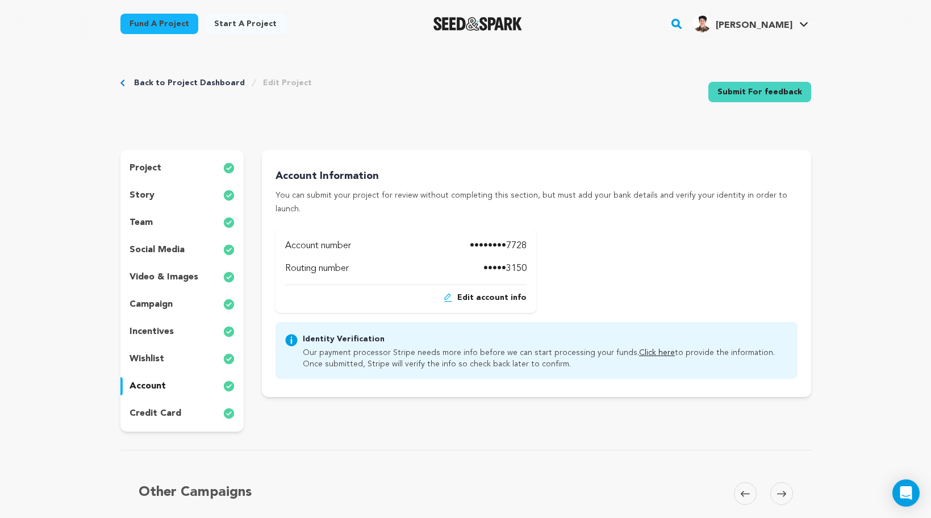
click at [183, 423] on div "project story team social media video & images campaign incentives wishlist acc…" at bounding box center [182, 291] width 124 height 282
click at [176, 415] on p "credit card" at bounding box center [156, 414] width 52 height 14
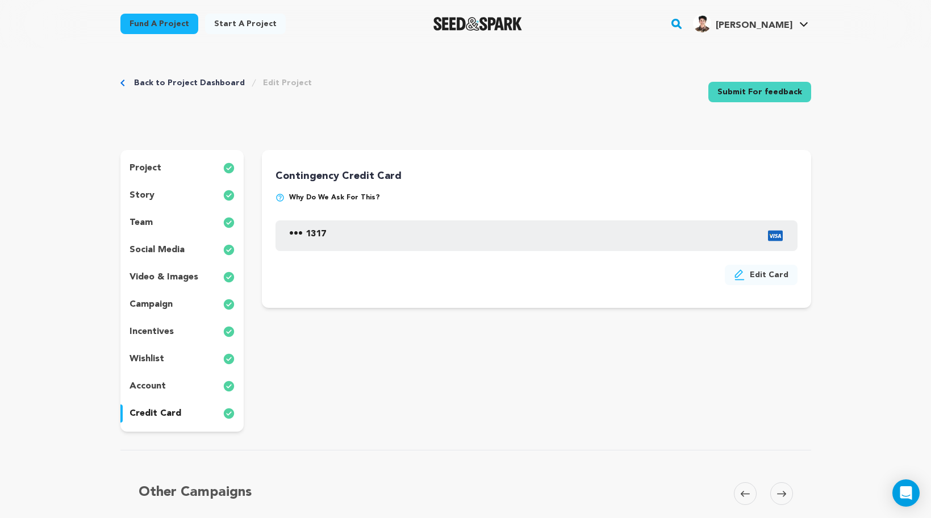
click at [366, 233] on div "••• 1317" at bounding box center [535, 235] width 521 height 31
click at [155, 390] on p "account" at bounding box center [148, 386] width 36 height 14
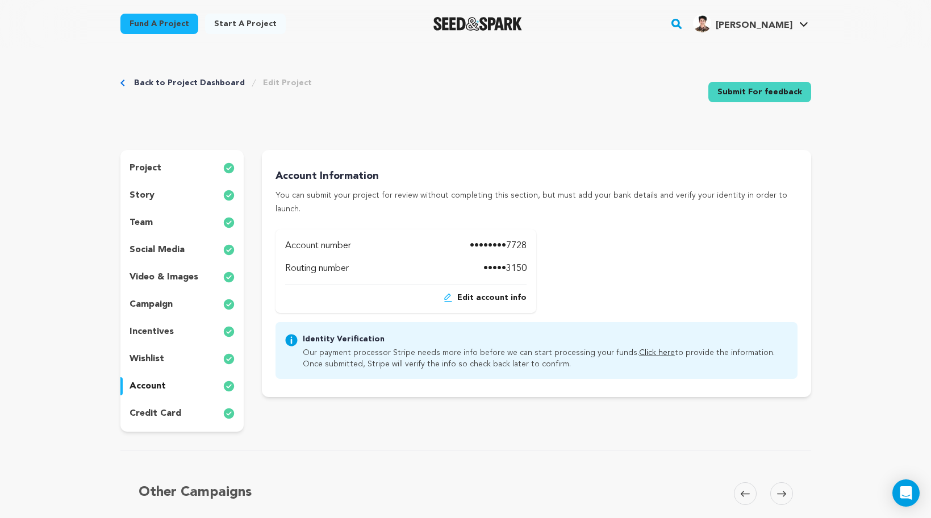
scroll to position [1, 0]
click at [170, 225] on div "team" at bounding box center [182, 222] width 124 height 18
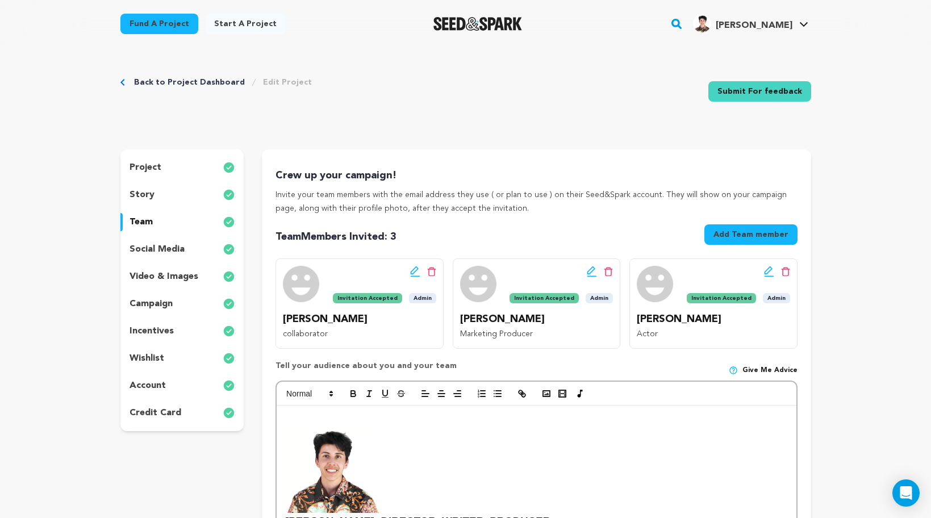
click at [172, 199] on div "story" at bounding box center [182, 195] width 124 height 18
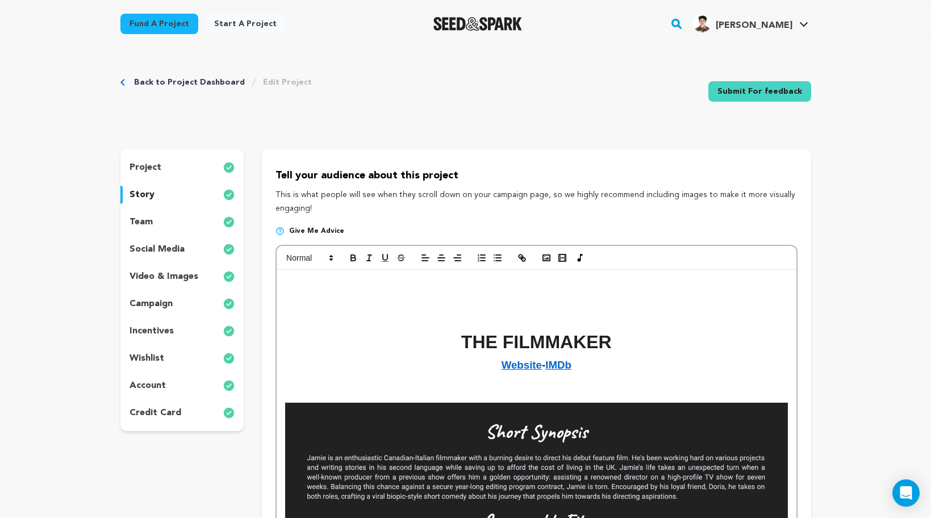
click at [172, 177] on div "project story team social media video & images campaign incentives wishlist acc…" at bounding box center [182, 290] width 124 height 282
click at [173, 161] on div "project" at bounding box center [182, 167] width 124 height 18
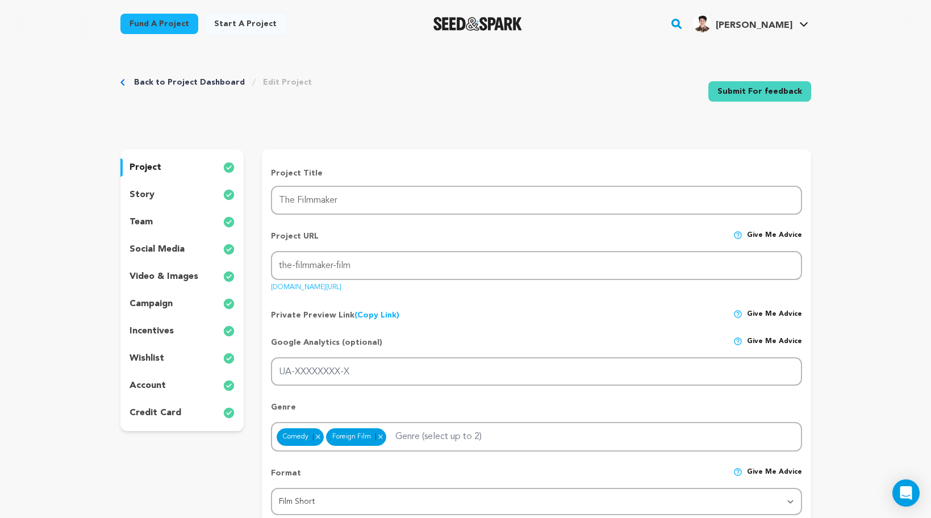
click at [170, 227] on div "team" at bounding box center [182, 222] width 124 height 18
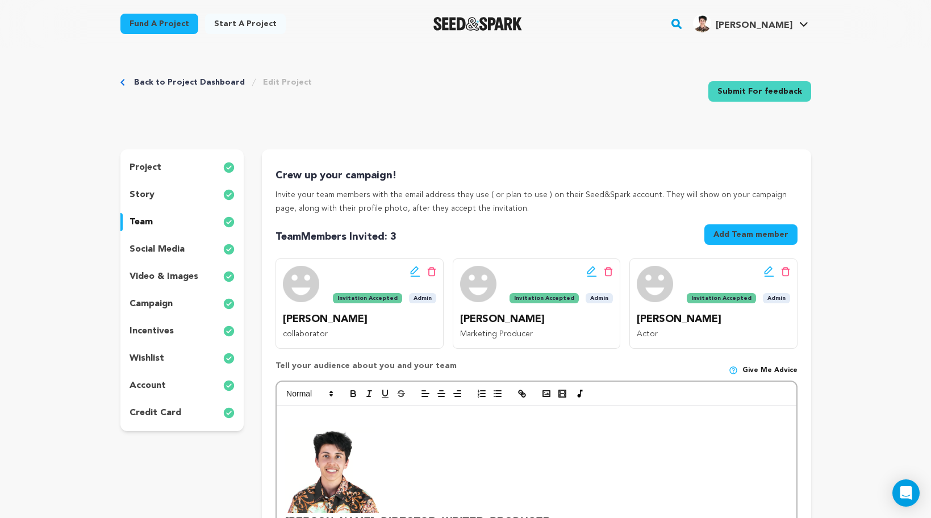
click at [169, 265] on div "project story team social media video & images campaign incentives wishlist acc…" at bounding box center [182, 290] width 124 height 282
click at [169, 271] on p "video & images" at bounding box center [164, 277] width 69 height 14
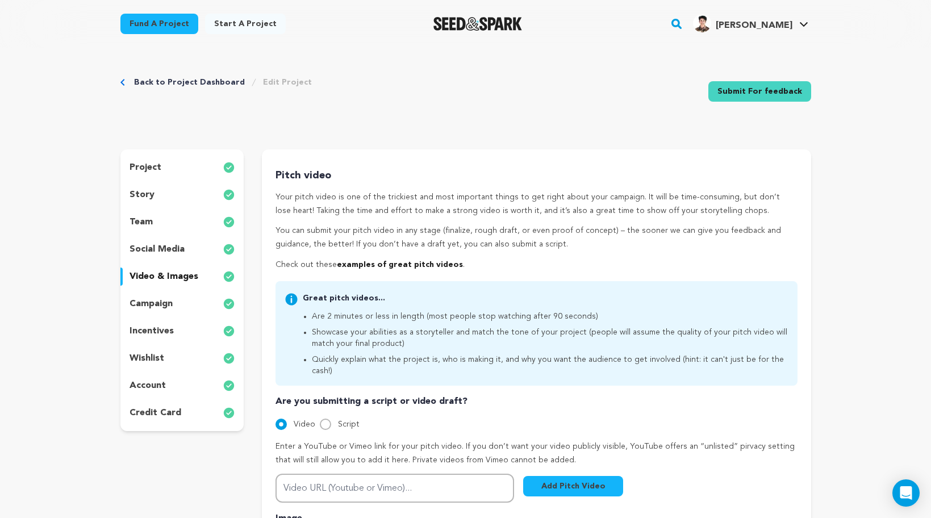
click at [170, 322] on div "incentives" at bounding box center [182, 331] width 124 height 18
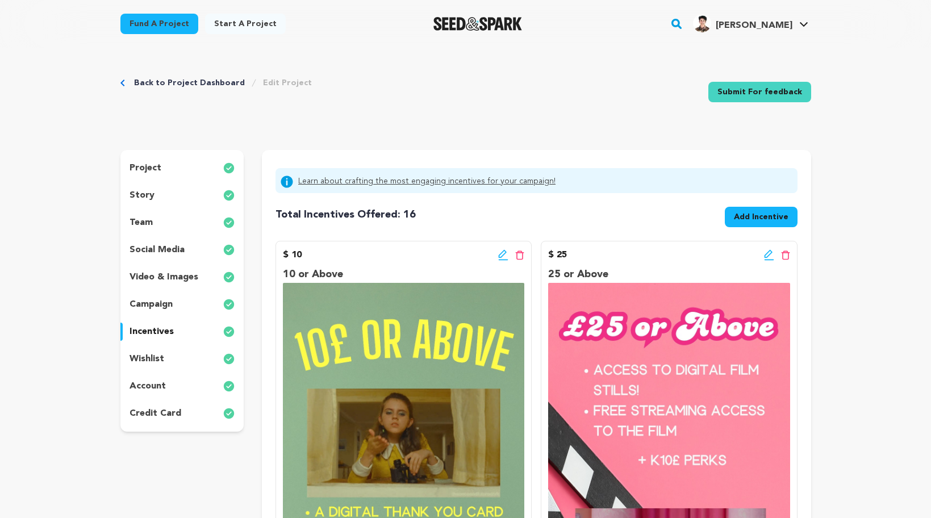
click at [181, 421] on div "credit card" at bounding box center [182, 413] width 124 height 18
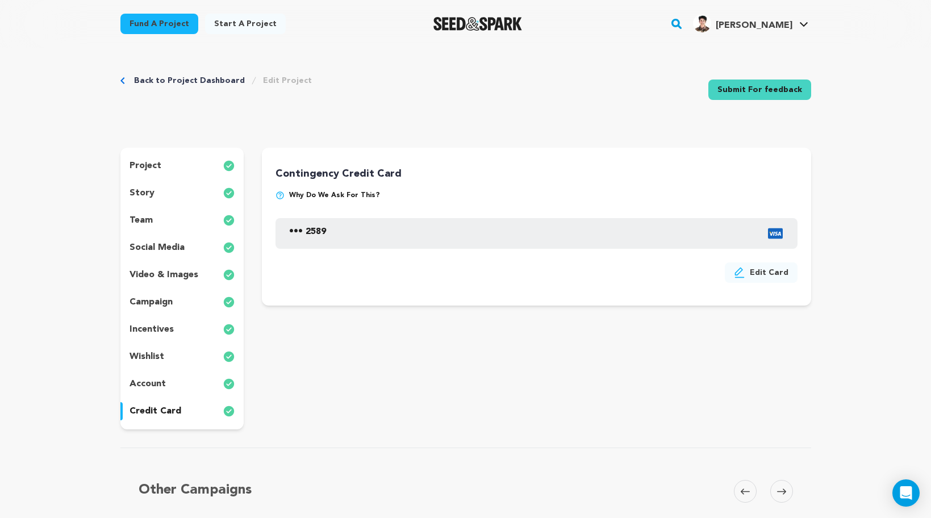
scroll to position [3, 0]
click at [143, 389] on p "account" at bounding box center [148, 383] width 36 height 14
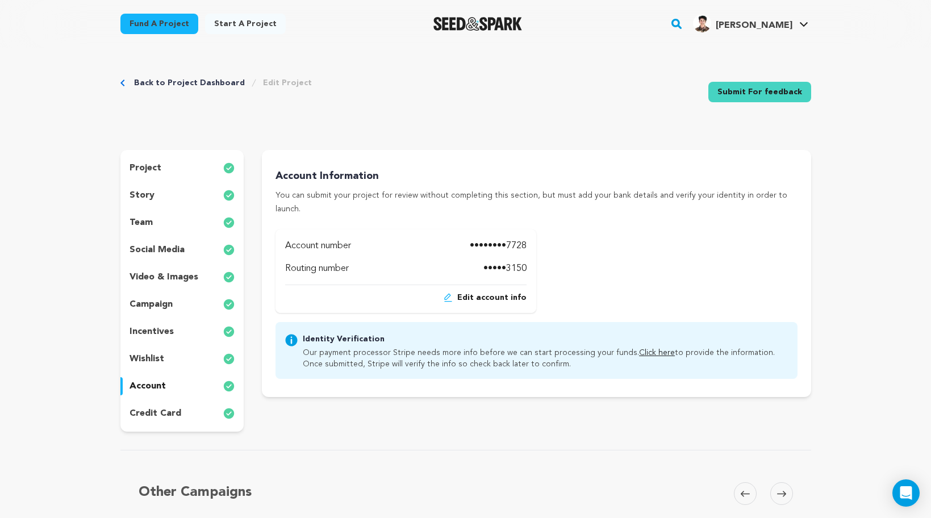
click at [663, 304] on div "I am partnering with a fiscal sponsor . If you are working with a fiscal sponso…" at bounding box center [535, 303] width 521 height 149
click at [642, 344] on p "Our payment processor Stripe needs more info before we can start processing you…" at bounding box center [545, 356] width 485 height 25
click at [641, 348] on link "Click here" at bounding box center [657, 352] width 36 height 8
click at [153, 299] on p "campaign" at bounding box center [151, 304] width 43 height 14
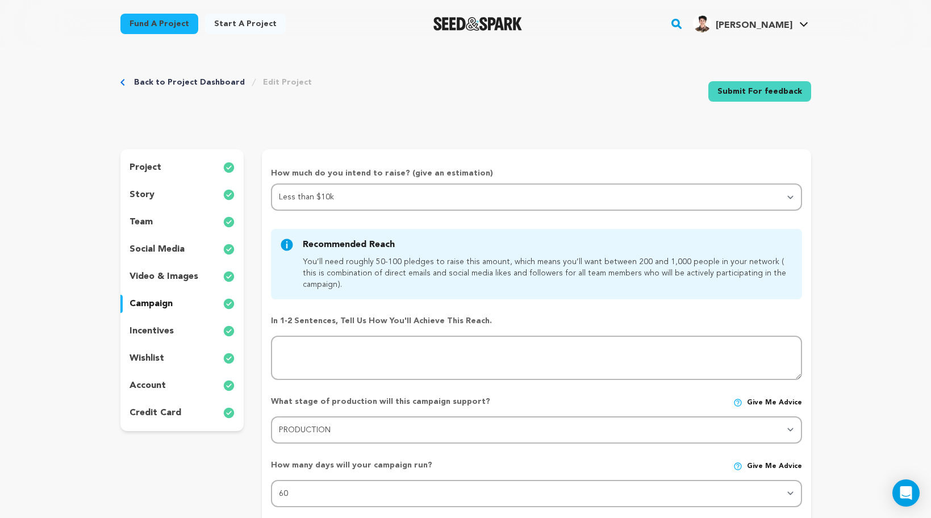
click at [176, 331] on div "incentives" at bounding box center [182, 331] width 124 height 18
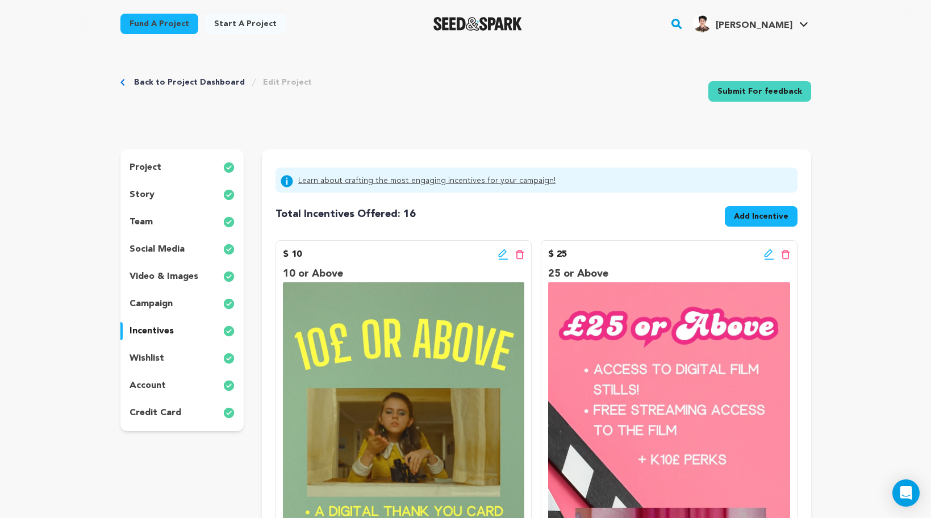
click at [173, 303] on div "campaign" at bounding box center [182, 304] width 124 height 18
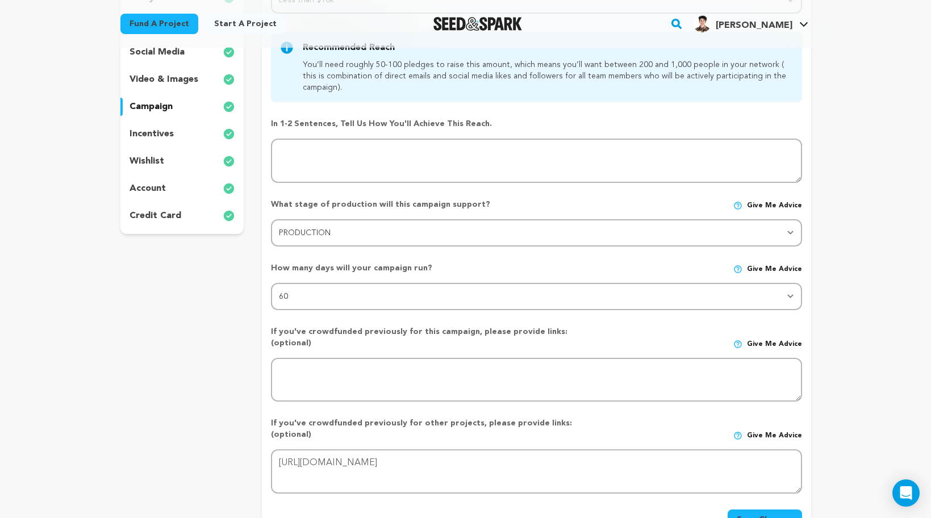
scroll to position [319, 0]
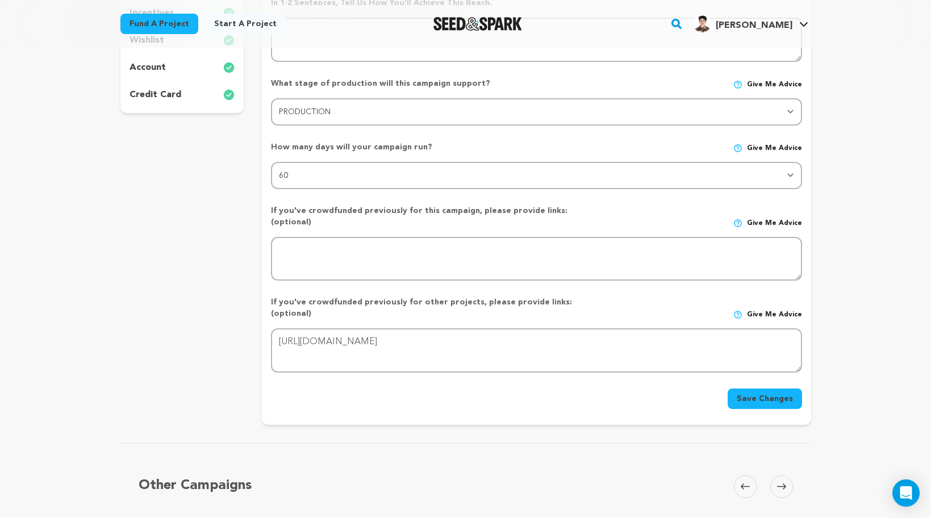
drag, startPoint x: 412, startPoint y: 464, endPoint x: 398, endPoint y: 385, distance: 80.9
click at [373, 345] on div "How much do you intend to raise? (give an estimation) Select your range Less th…" at bounding box center [536, 128] width 531 height 559
click at [419, 417] on div "Back to Project Dashboard Edit Project Submit For feedback Submit For feedback …" at bounding box center [465, 150] width 727 height 842
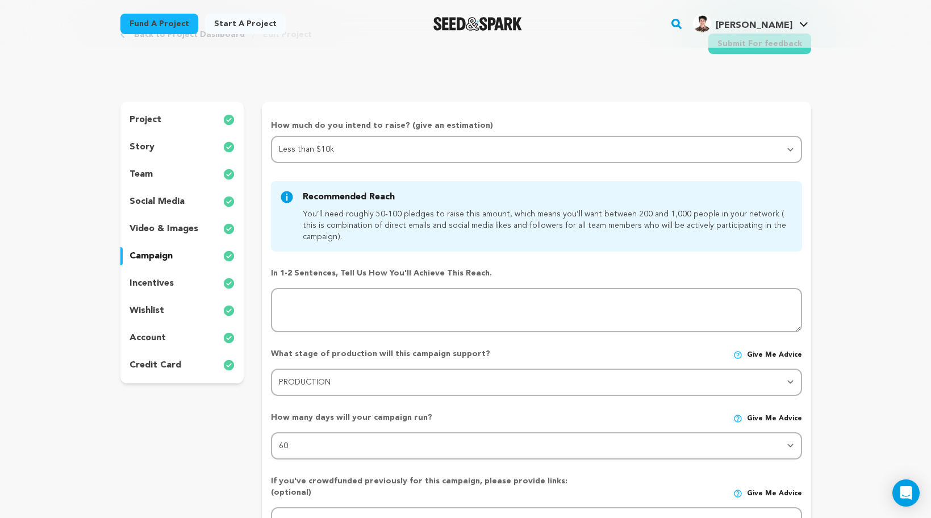
scroll to position [0, 0]
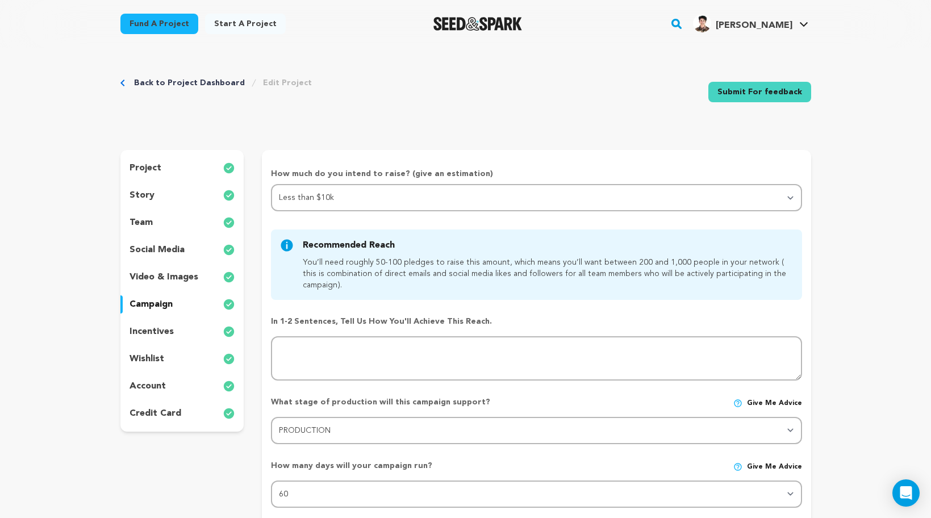
drag, startPoint x: 358, startPoint y: 149, endPoint x: 247, endPoint y: 207, distance: 125.3
click at [247, 212] on div "project story team social media video & images campaign incentives wishlist" at bounding box center [465, 447] width 691 height 594
click at [286, 147] on div "Back to Project Dashboard Edit Project Submit For feedback Submit For feedback …" at bounding box center [465, 469] width 727 height 842
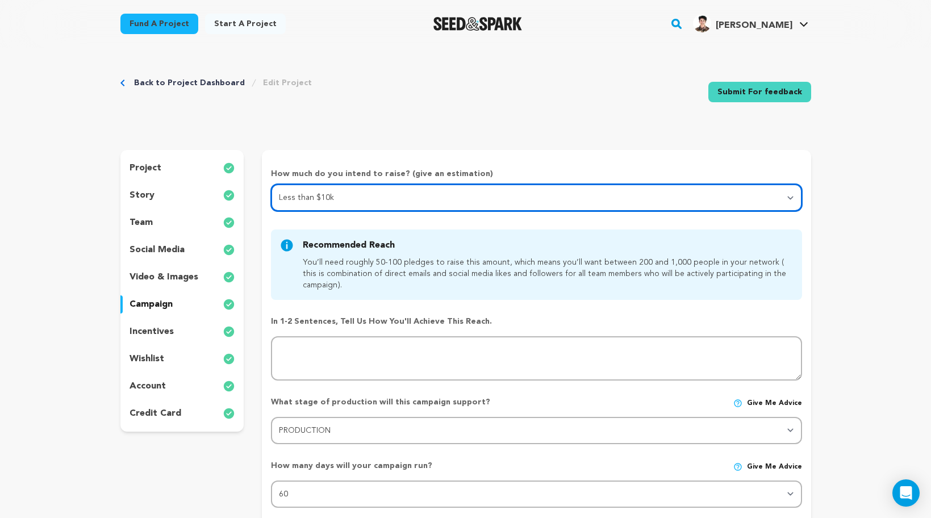
click at [338, 202] on select "Select your range Less than $10k 10k - $14k 15k - $24k 25k - $49k 50k or more" at bounding box center [536, 197] width 531 height 27
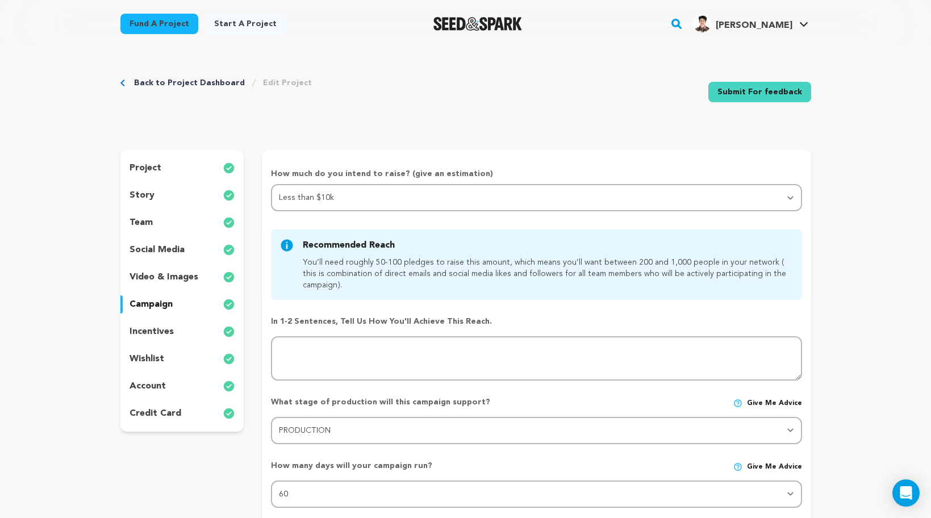
click at [174, 389] on div "account" at bounding box center [182, 386] width 124 height 18
